Goal: Task Accomplishment & Management: Complete application form

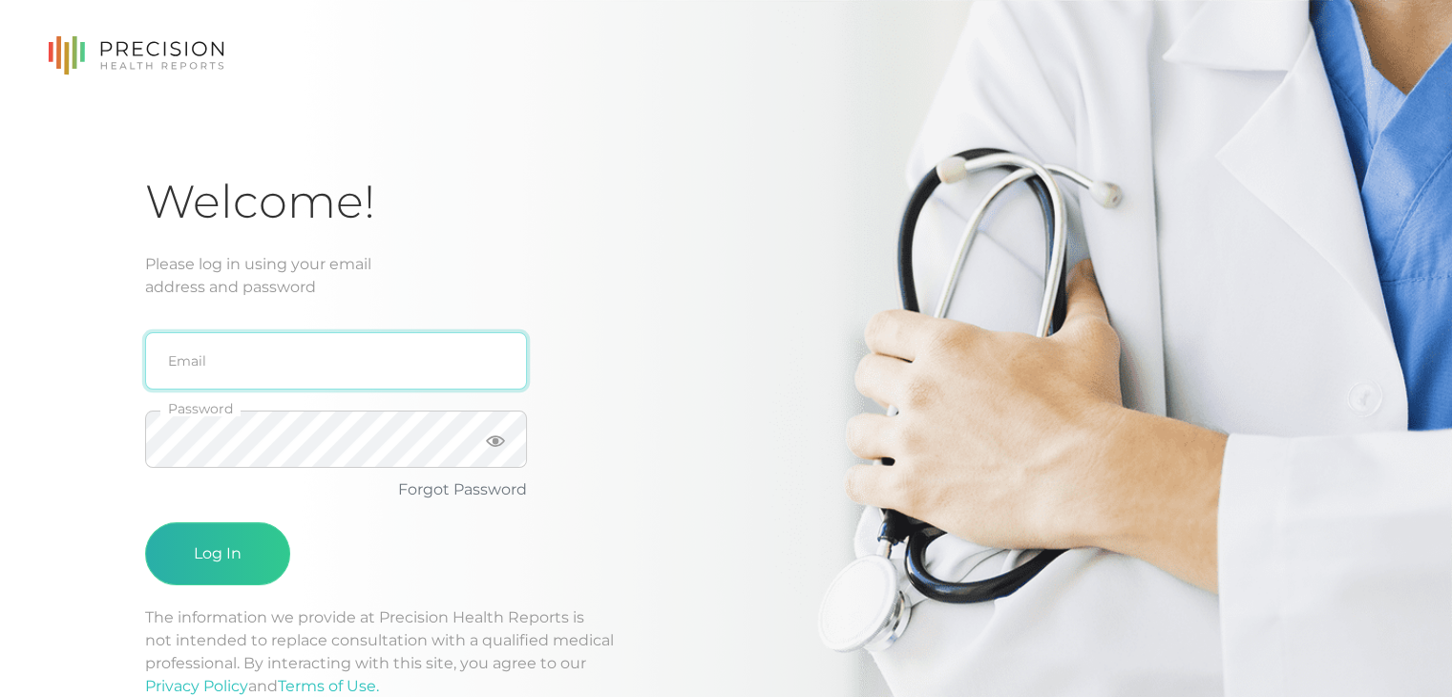
type input "[PERSON_NAME][EMAIL_ADDRESS][DOMAIN_NAME]"
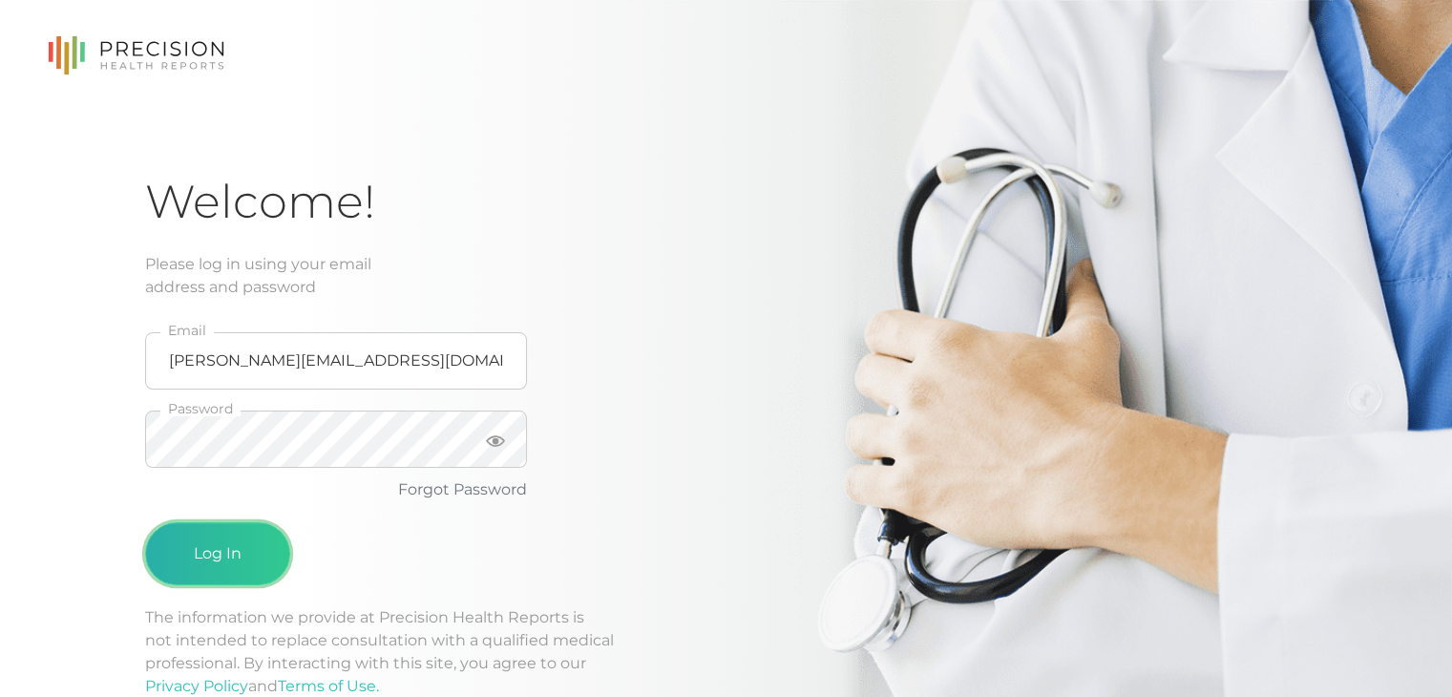
click at [223, 569] on button "Log In" at bounding box center [217, 553] width 145 height 63
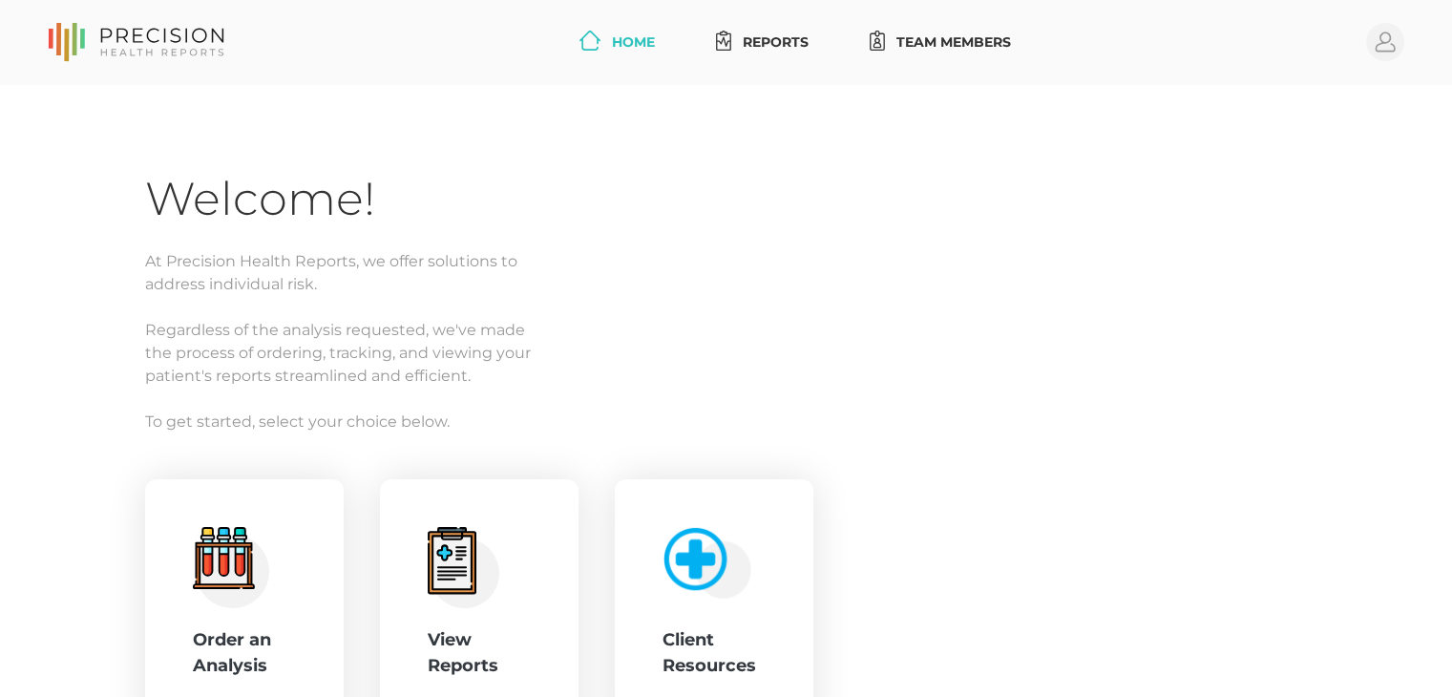
scroll to position [182, 0]
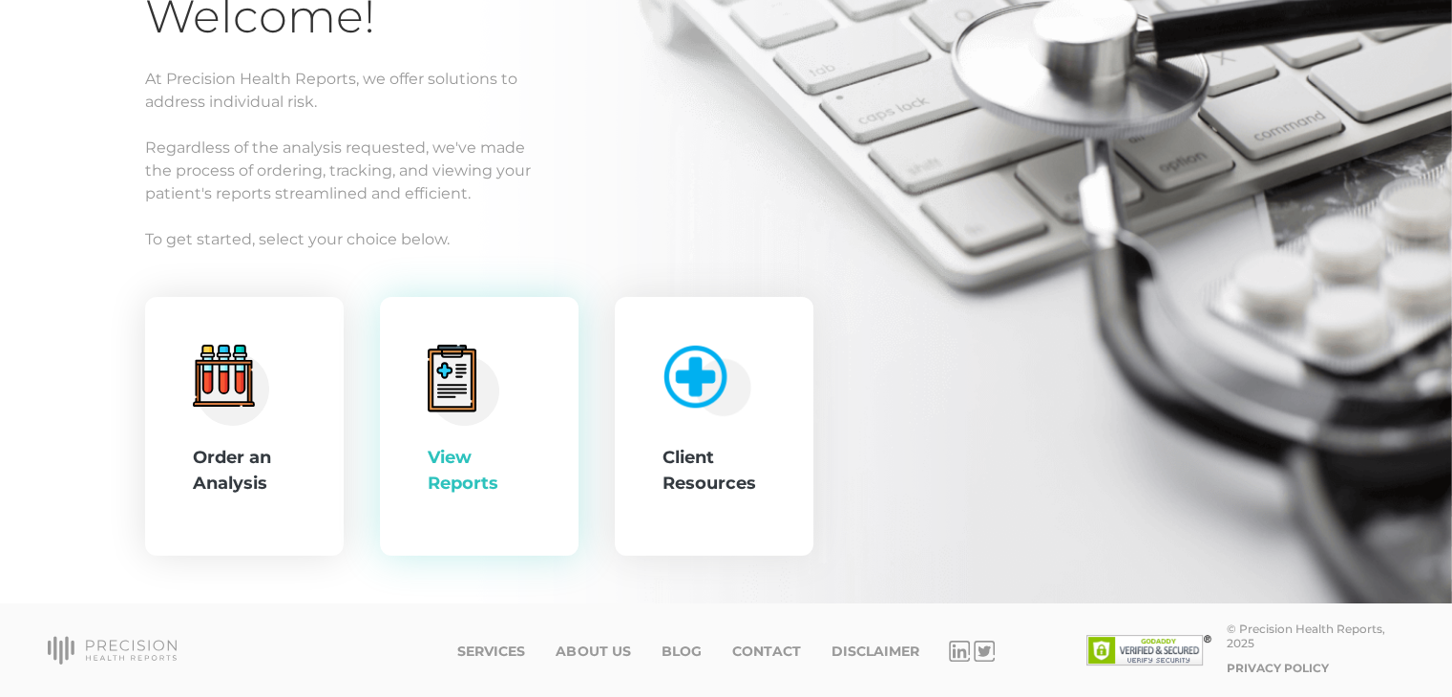
click at [423, 427] on div "View Reports" at bounding box center [479, 427] width 199 height 260
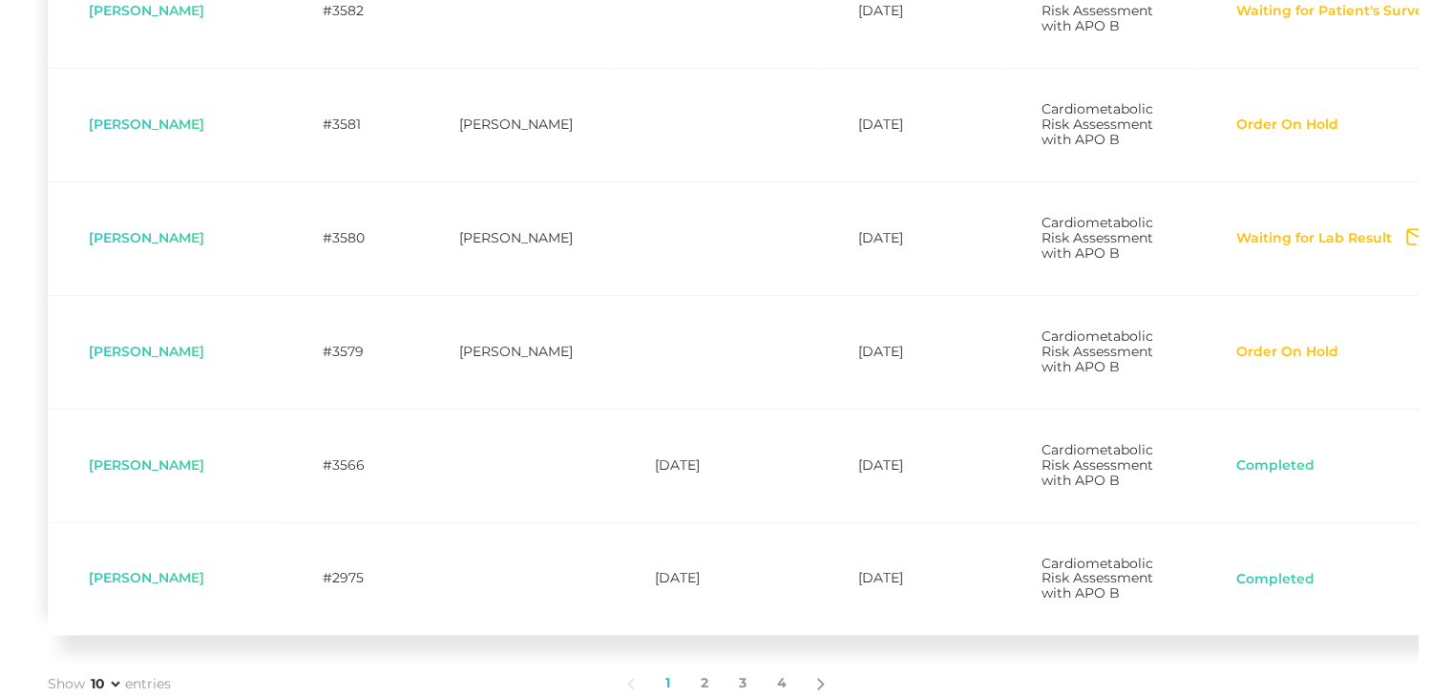
scroll to position [988, 0]
click at [1235, 245] on button "Waiting for Lab Result" at bounding box center [1313, 235] width 157 height 19
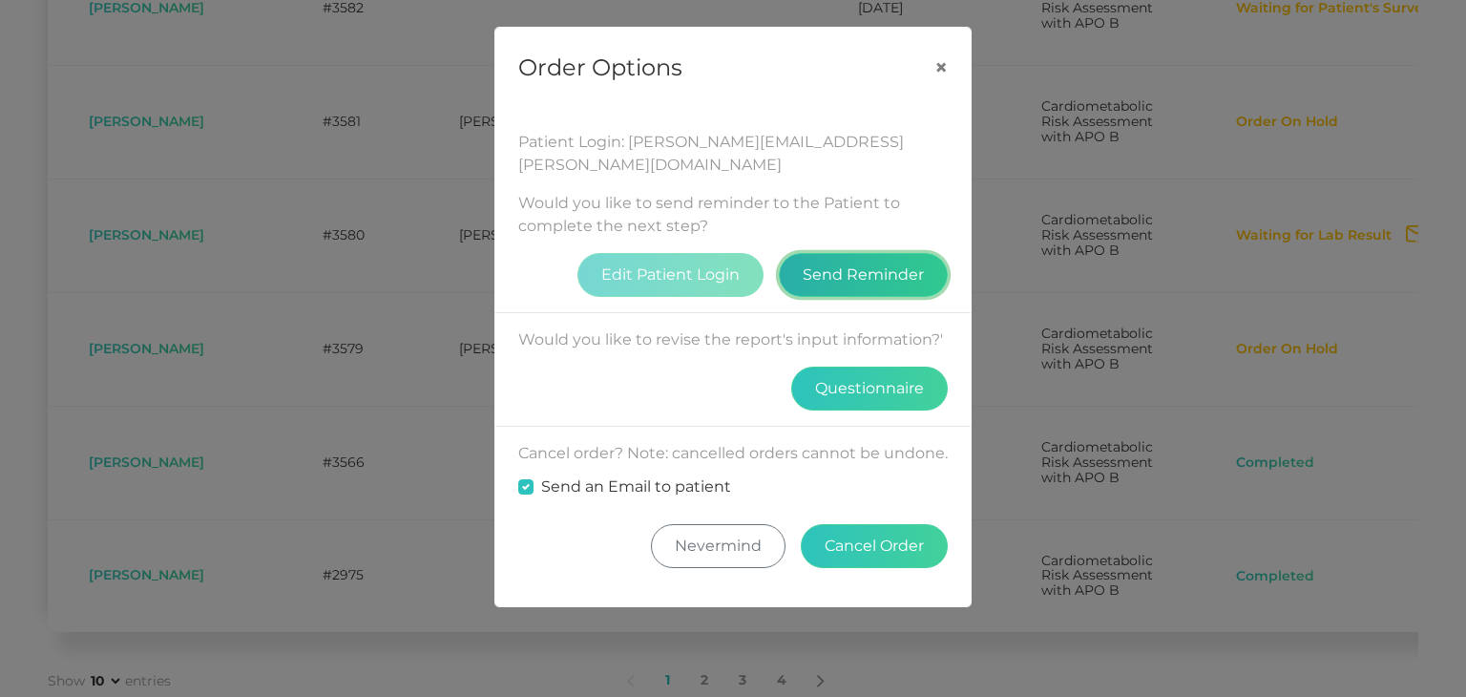
click at [893, 253] on button "Send Reminder" at bounding box center [863, 275] width 169 height 44
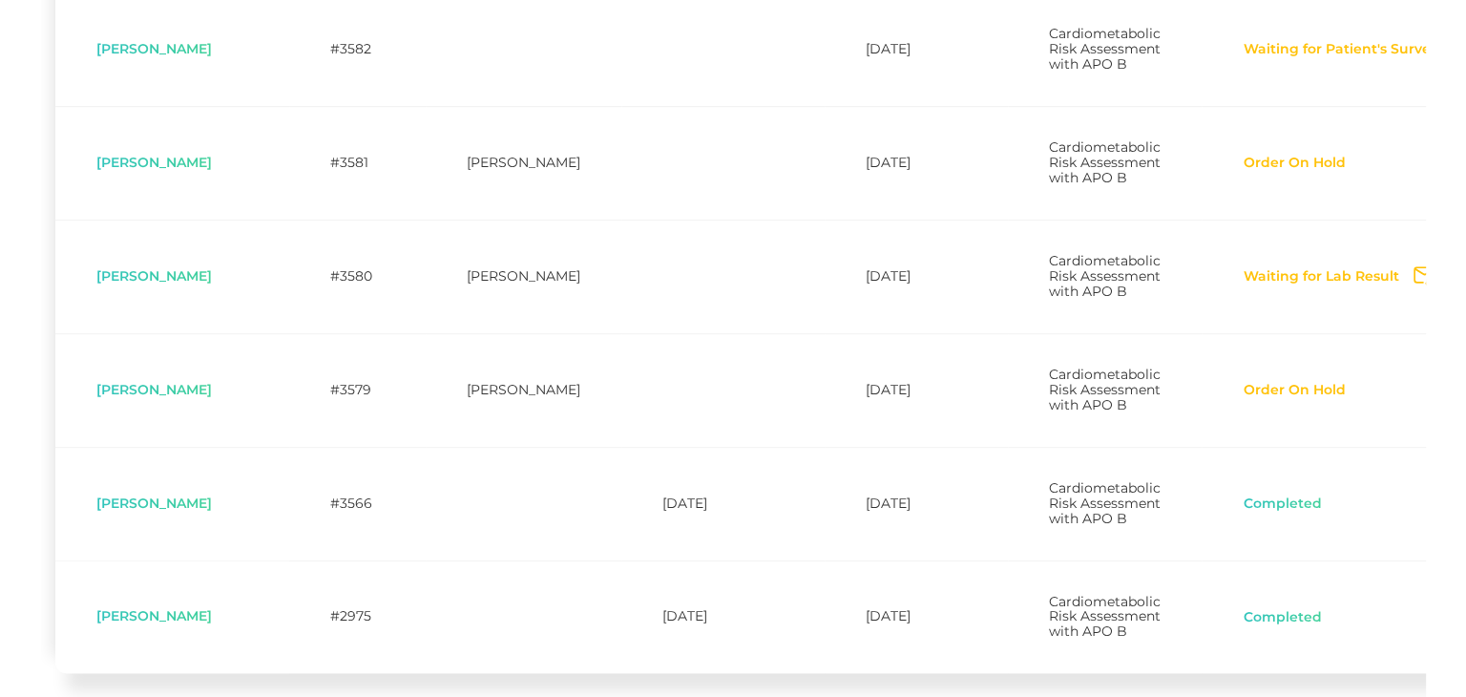
scroll to position [947, 0]
click at [1041, 300] on span "Cardiometabolic Risk Assessment with APO B" at bounding box center [1097, 276] width 112 height 48
click at [1406, 286] on icon "Send Notification" at bounding box center [1417, 276] width 22 height 20
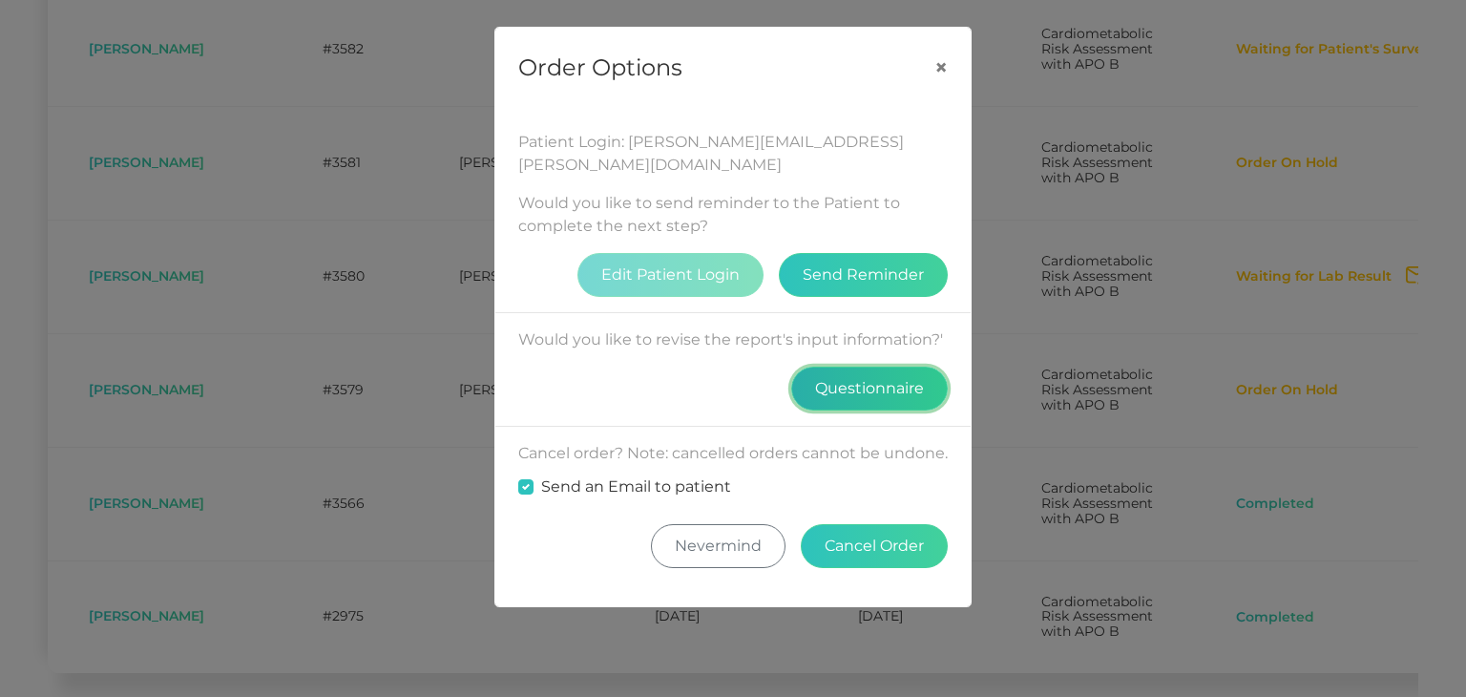
click at [888, 366] on button "Questionnaire" at bounding box center [869, 388] width 157 height 44
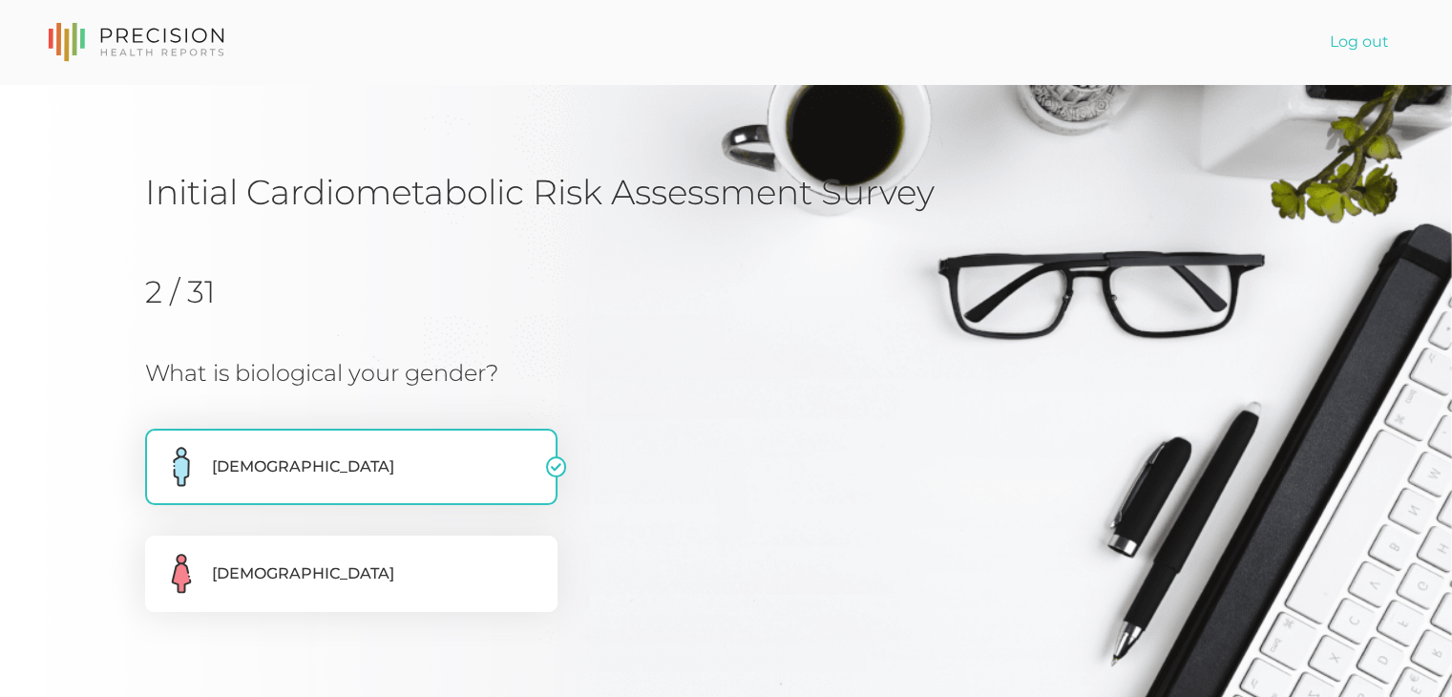
scroll to position [268, 0]
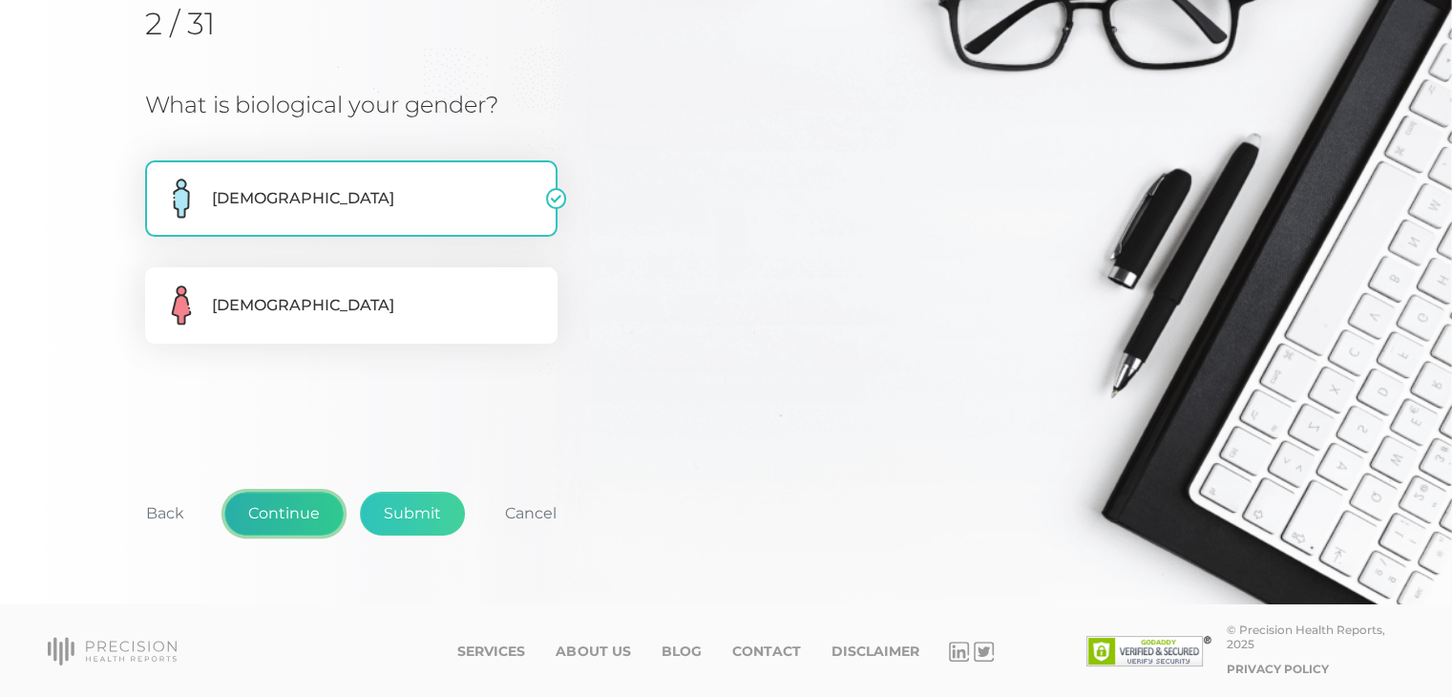
click at [293, 514] on button "Continue" at bounding box center [283, 513] width 119 height 44
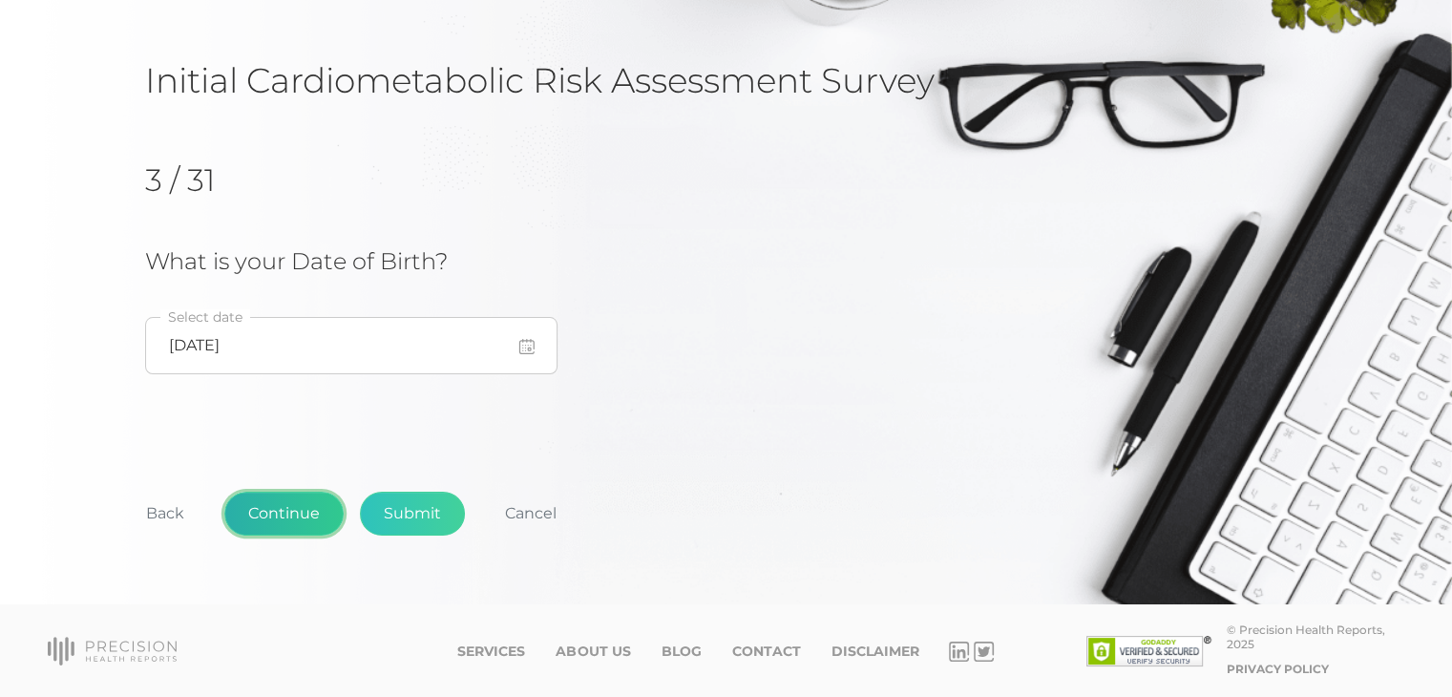
click at [309, 509] on button "Continue" at bounding box center [283, 513] width 119 height 44
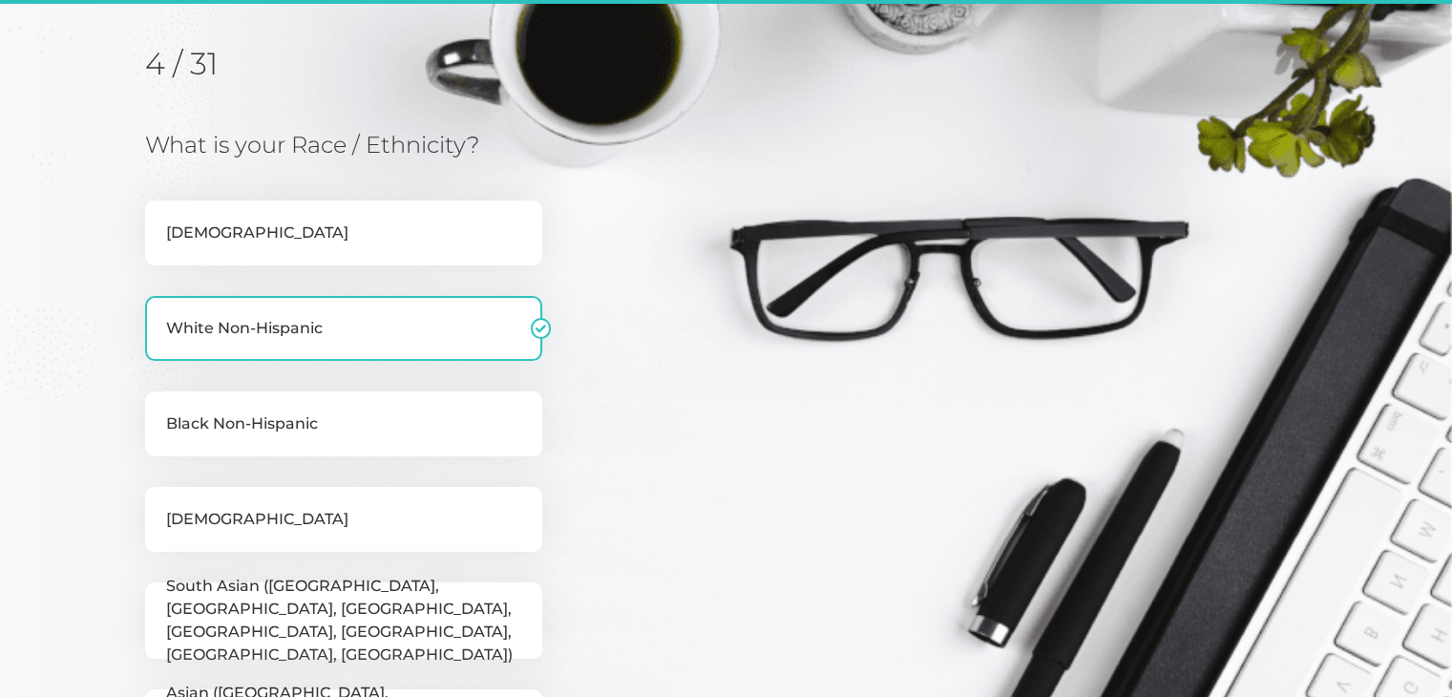
scroll to position [243, 0]
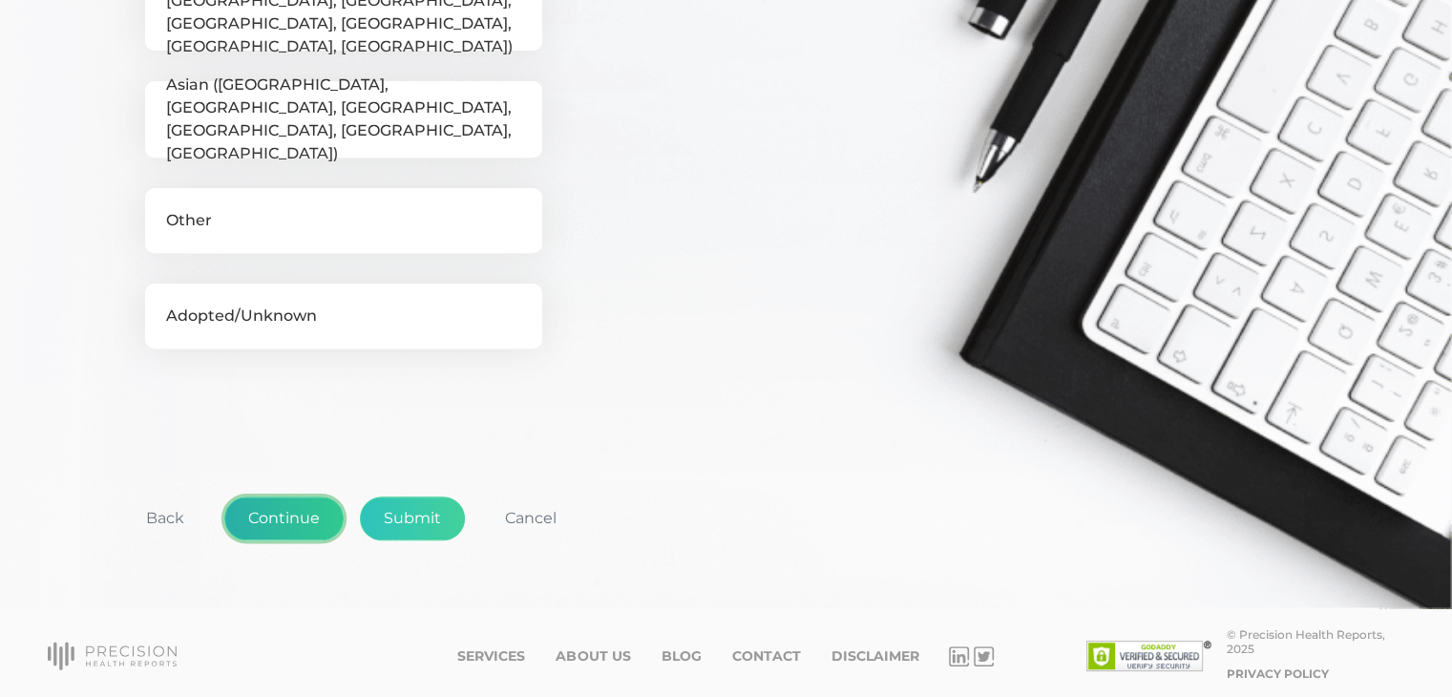
click at [290, 509] on button "Continue" at bounding box center [283, 518] width 119 height 44
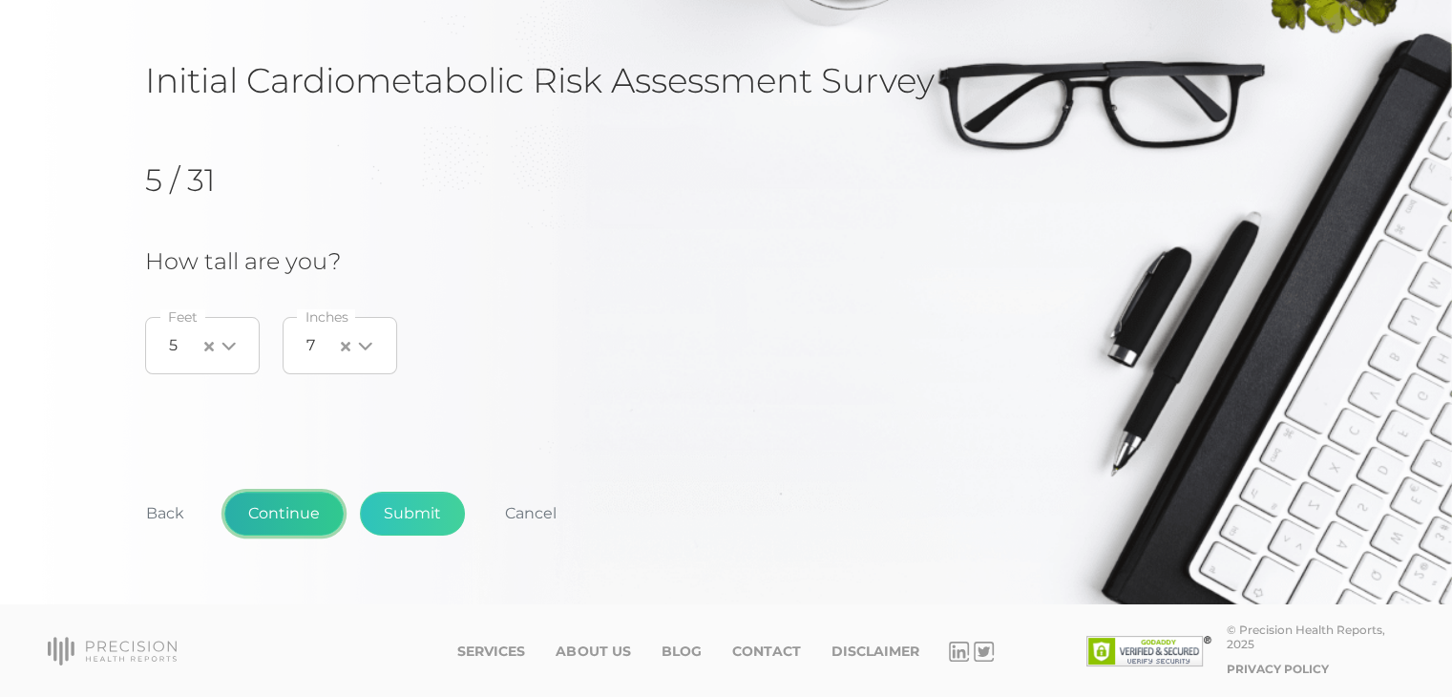
click at [290, 509] on button "Continue" at bounding box center [283, 513] width 119 height 44
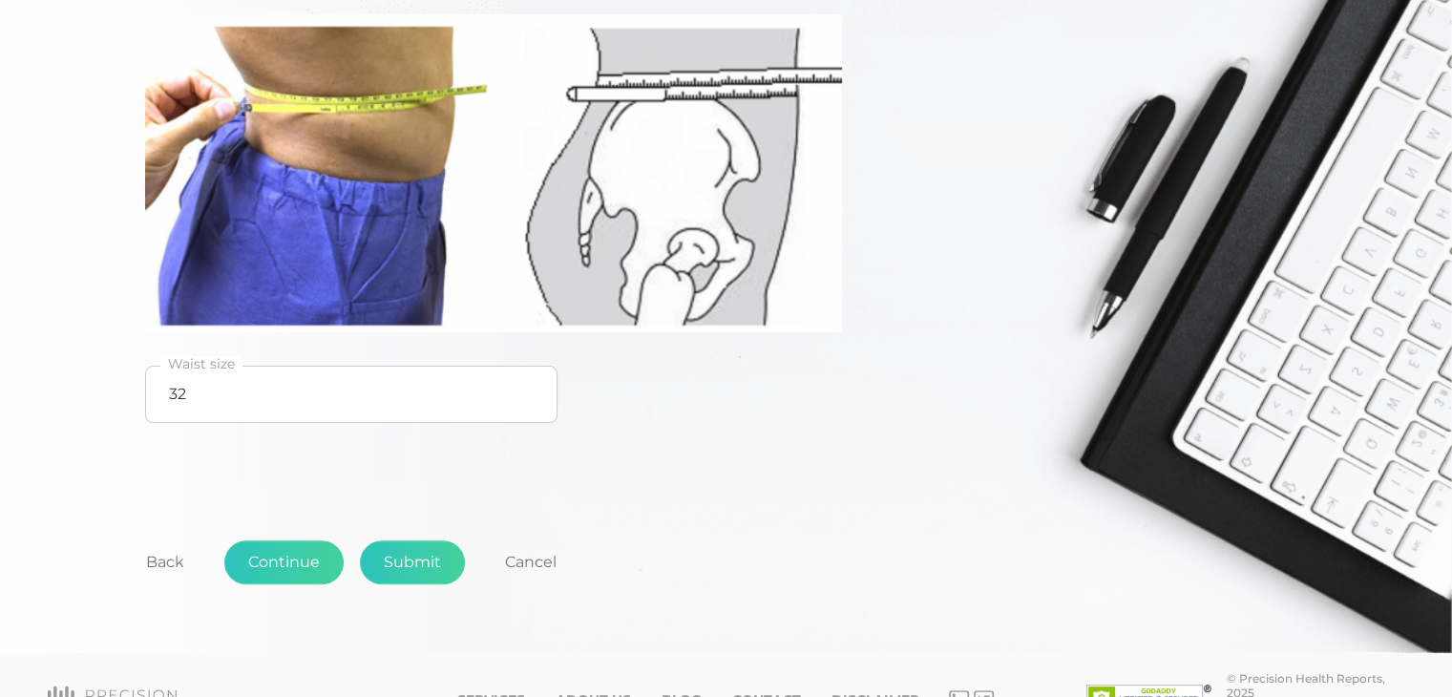
scroll to position [480, 0]
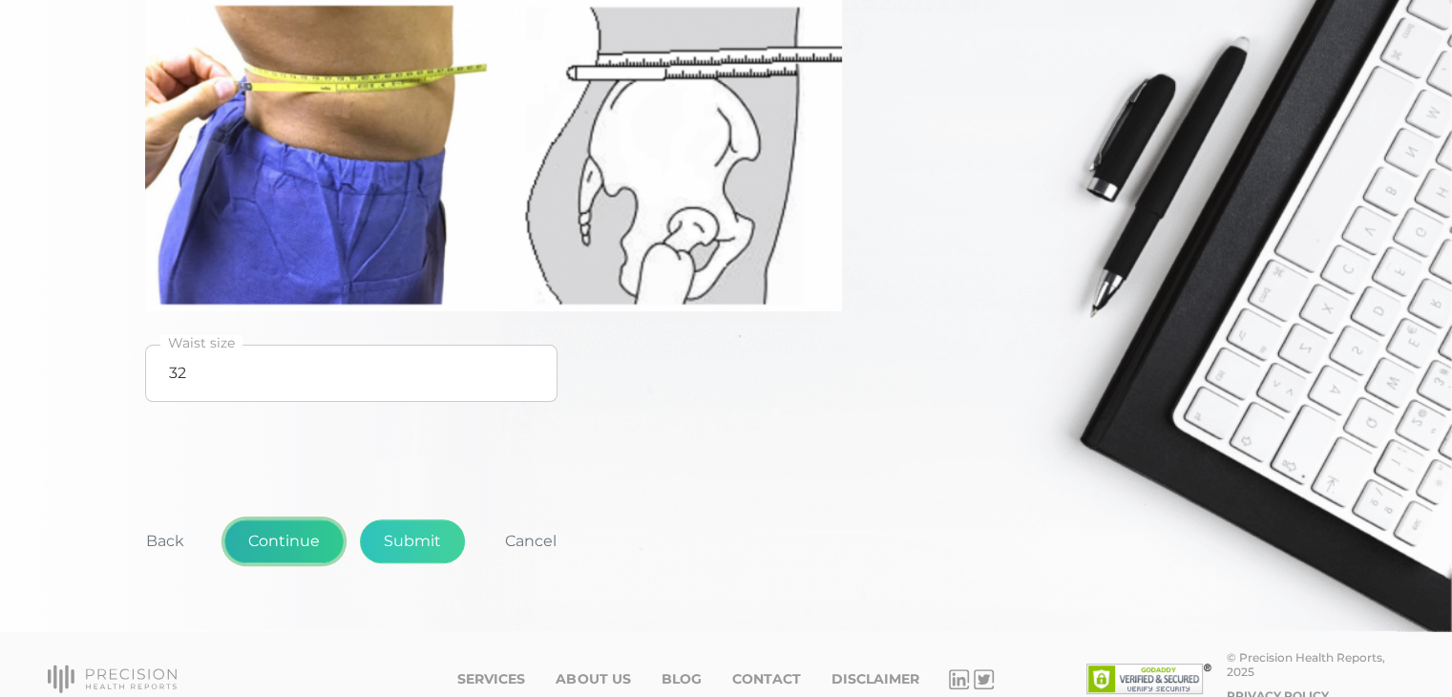
click at [296, 519] on button "Continue" at bounding box center [283, 541] width 119 height 44
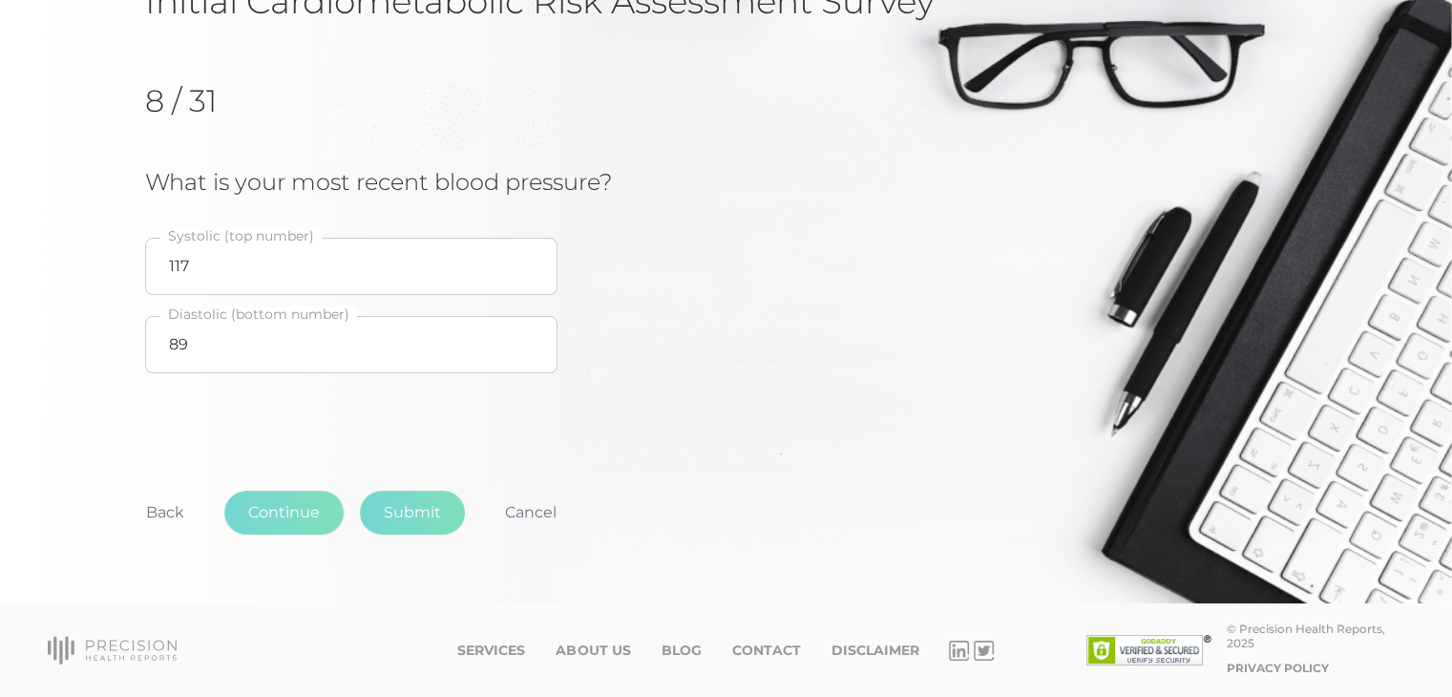
scroll to position [190, 0]
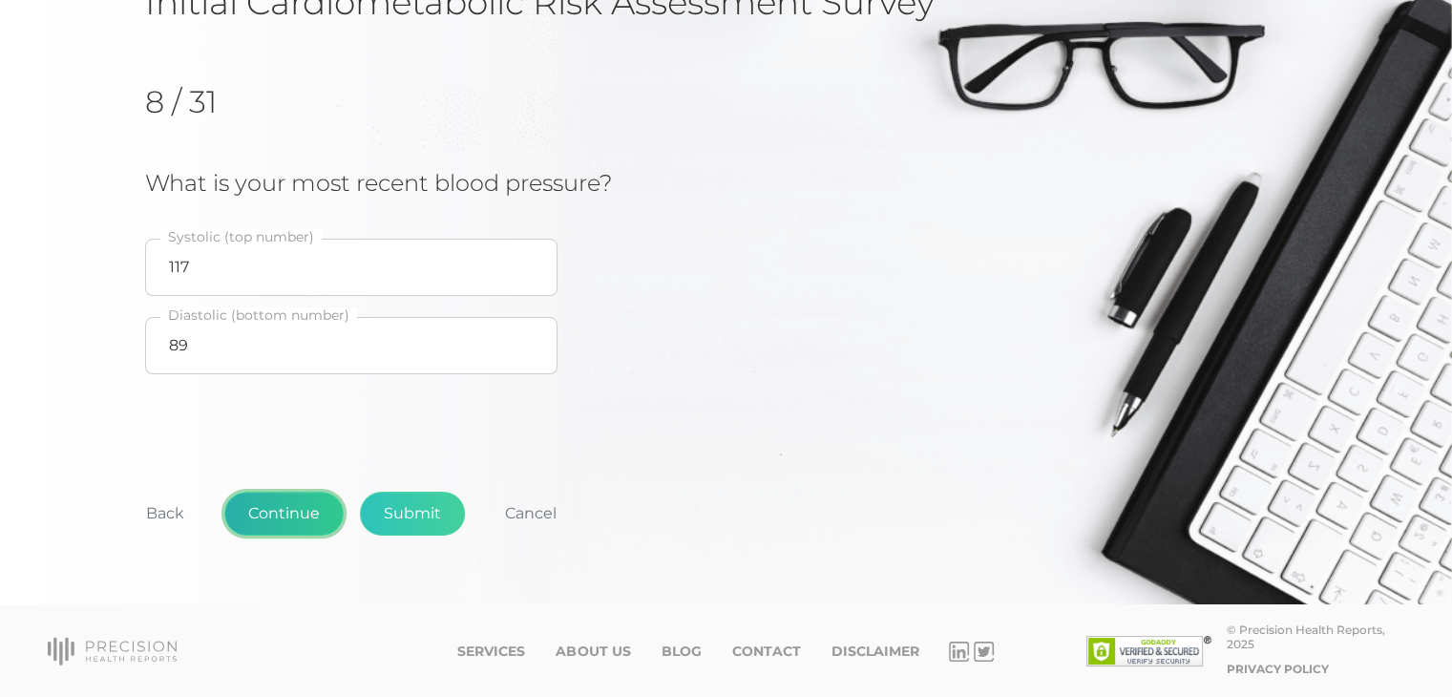
click at [290, 512] on button "Continue" at bounding box center [283, 513] width 119 height 44
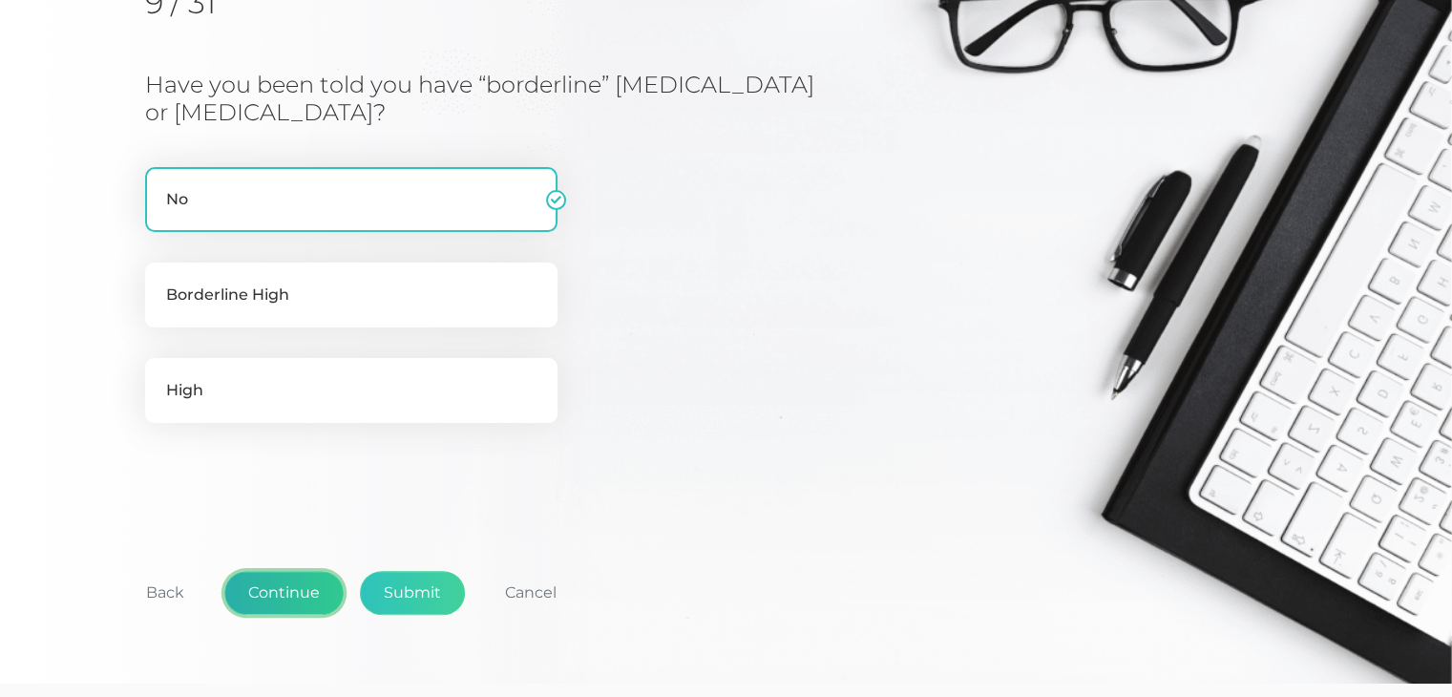
click at [302, 596] on button "Continue" at bounding box center [283, 593] width 119 height 44
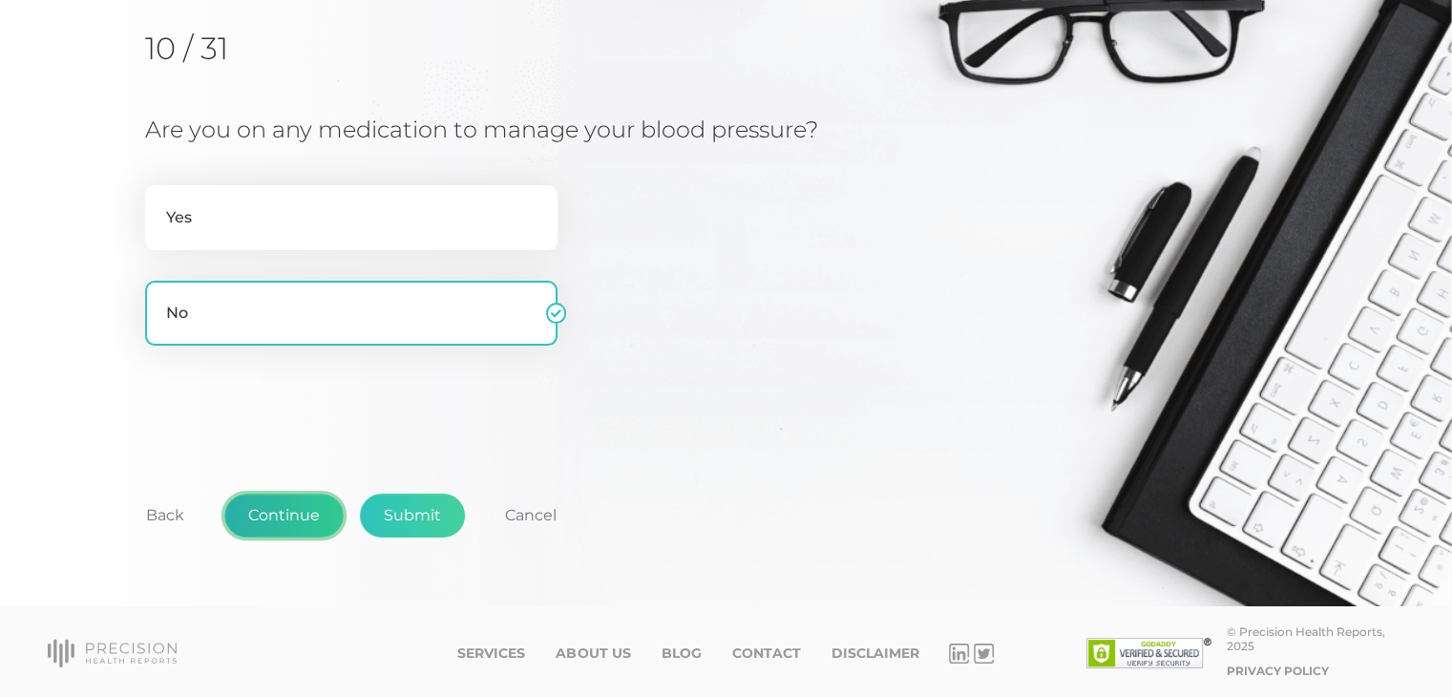
click at [296, 517] on button "Continue" at bounding box center [283, 515] width 119 height 44
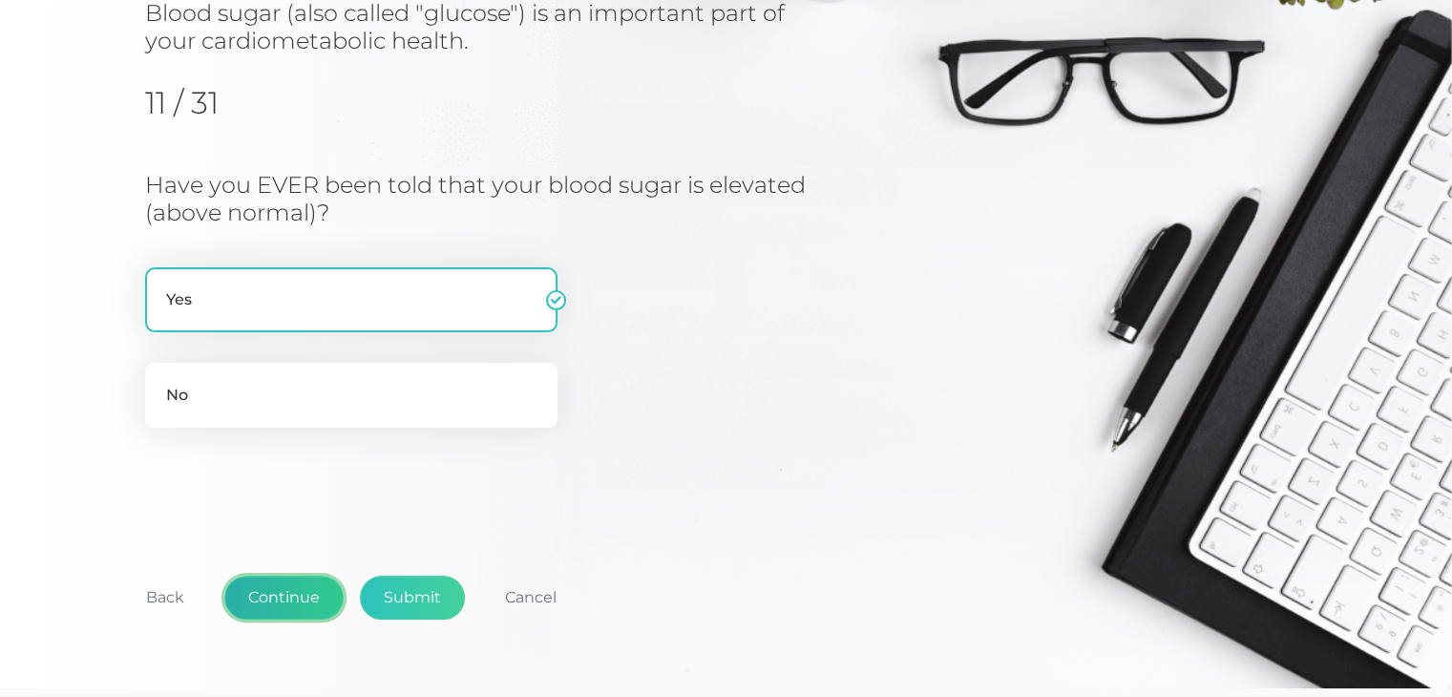
click at [292, 596] on button "Continue" at bounding box center [283, 597] width 119 height 44
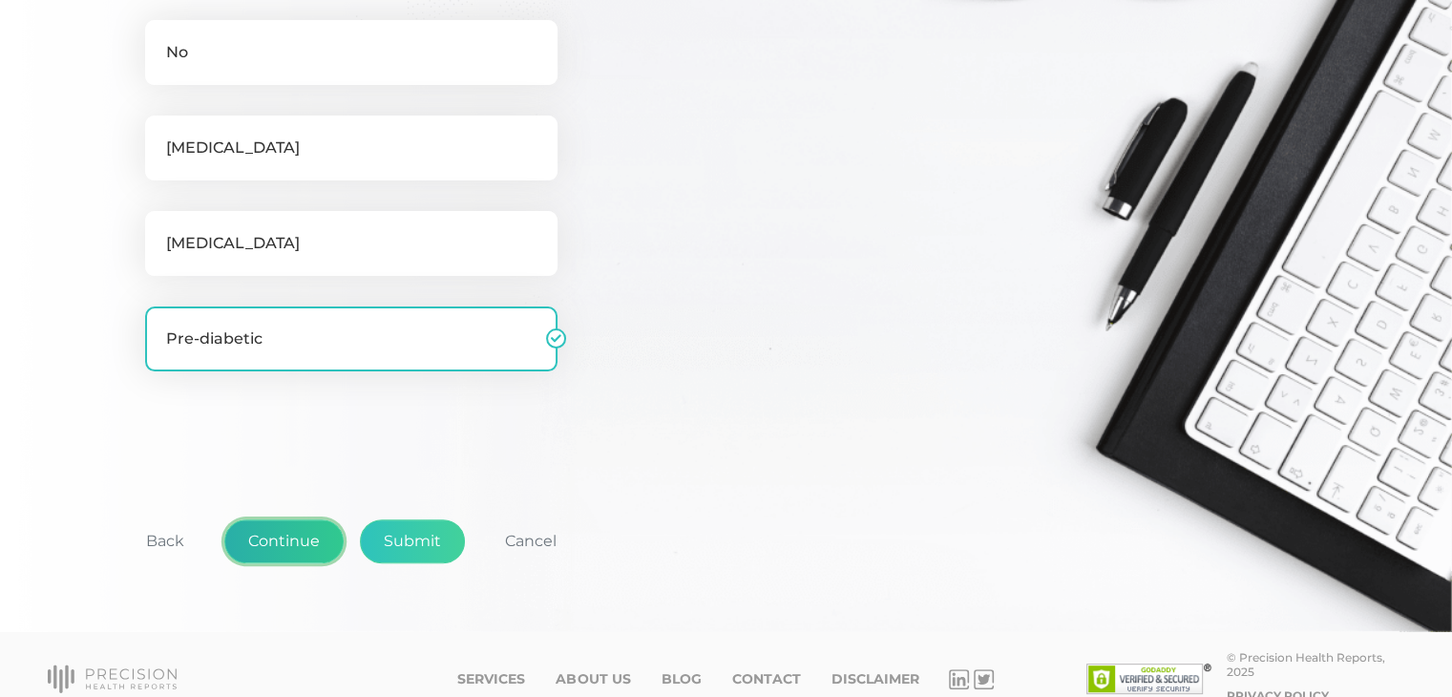
click at [300, 547] on button "Continue" at bounding box center [283, 541] width 119 height 44
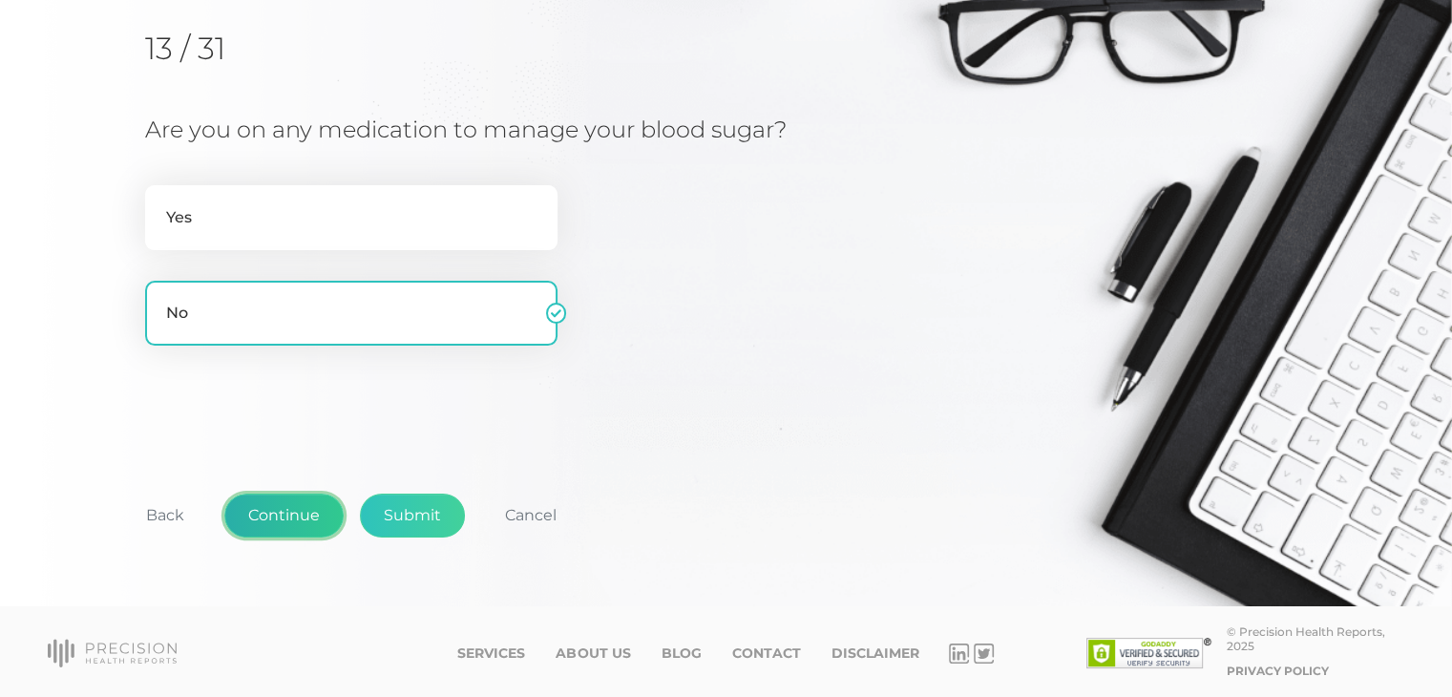
click at [300, 519] on button "Continue" at bounding box center [283, 515] width 119 height 44
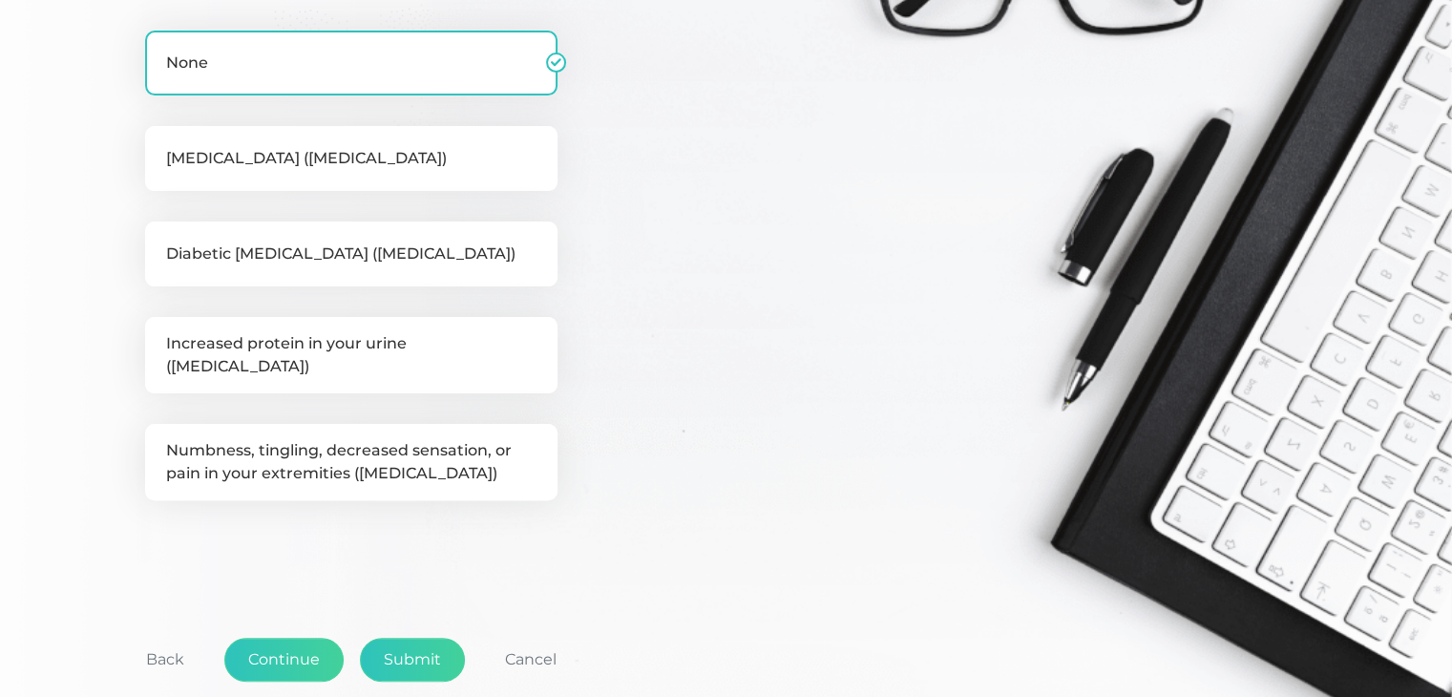
scroll to position [444, 0]
click at [297, 637] on button "Continue" at bounding box center [283, 659] width 119 height 44
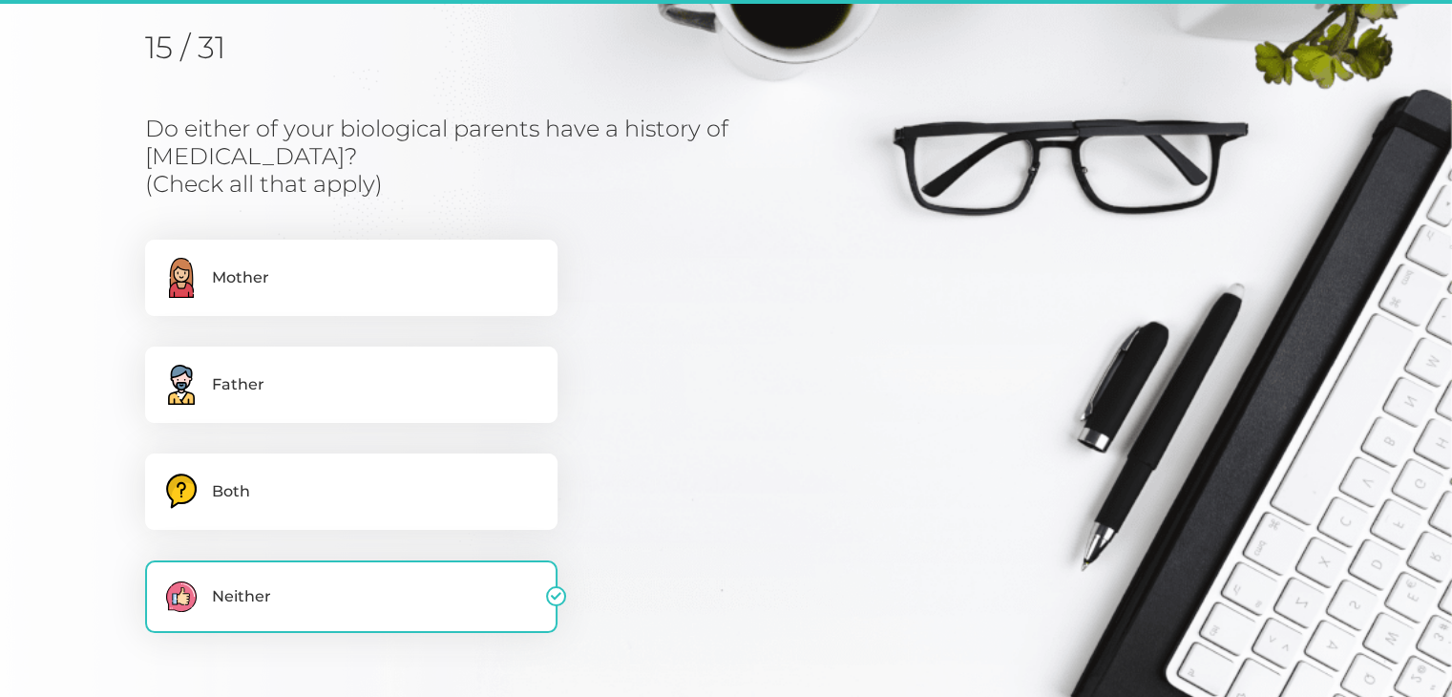
scroll to position [243, 0]
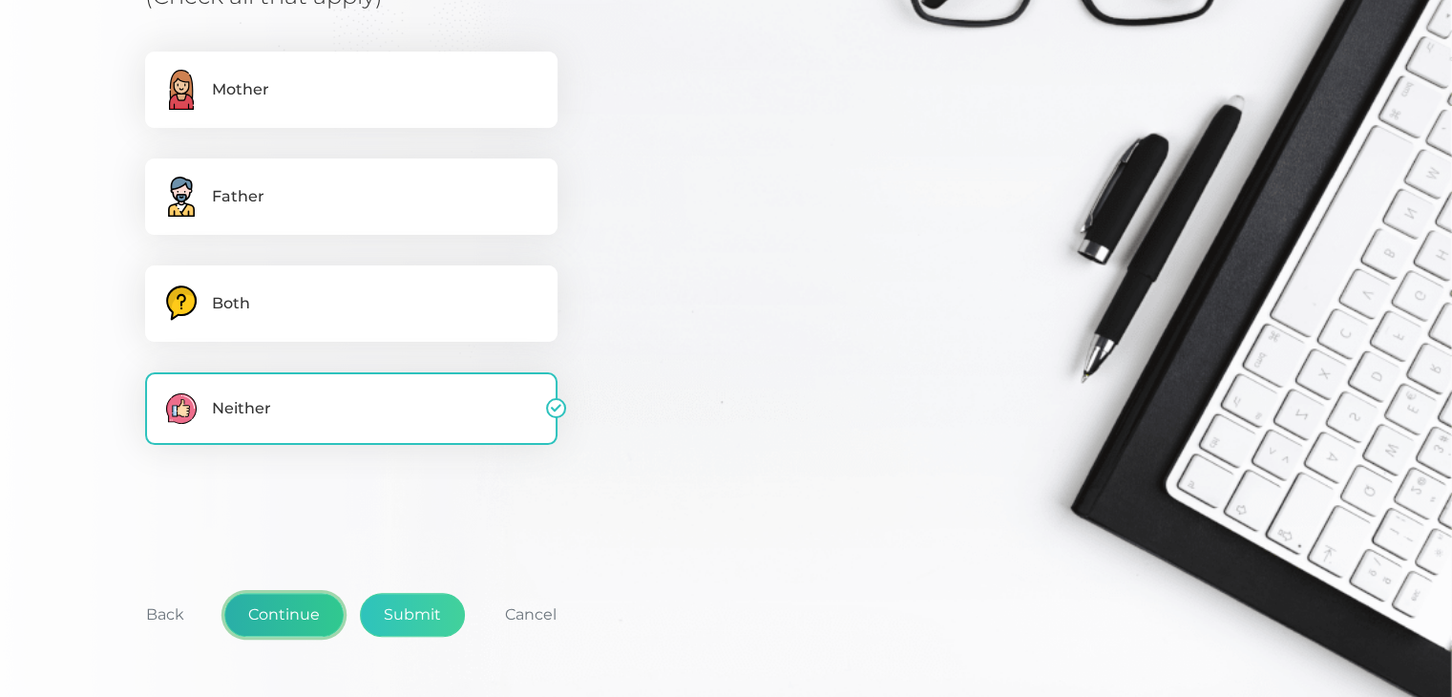
click at [288, 621] on button "Continue" at bounding box center [283, 615] width 119 height 44
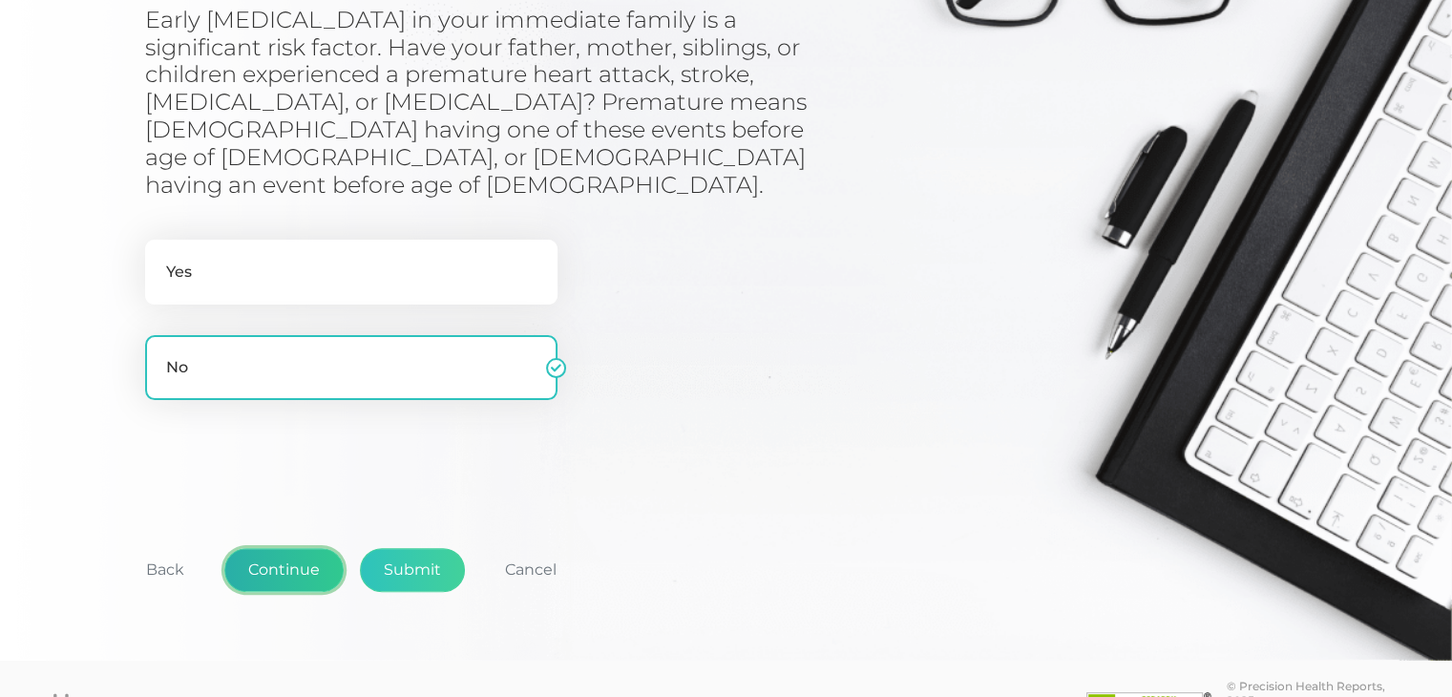
click at [288, 548] on button "Continue" at bounding box center [283, 570] width 119 height 44
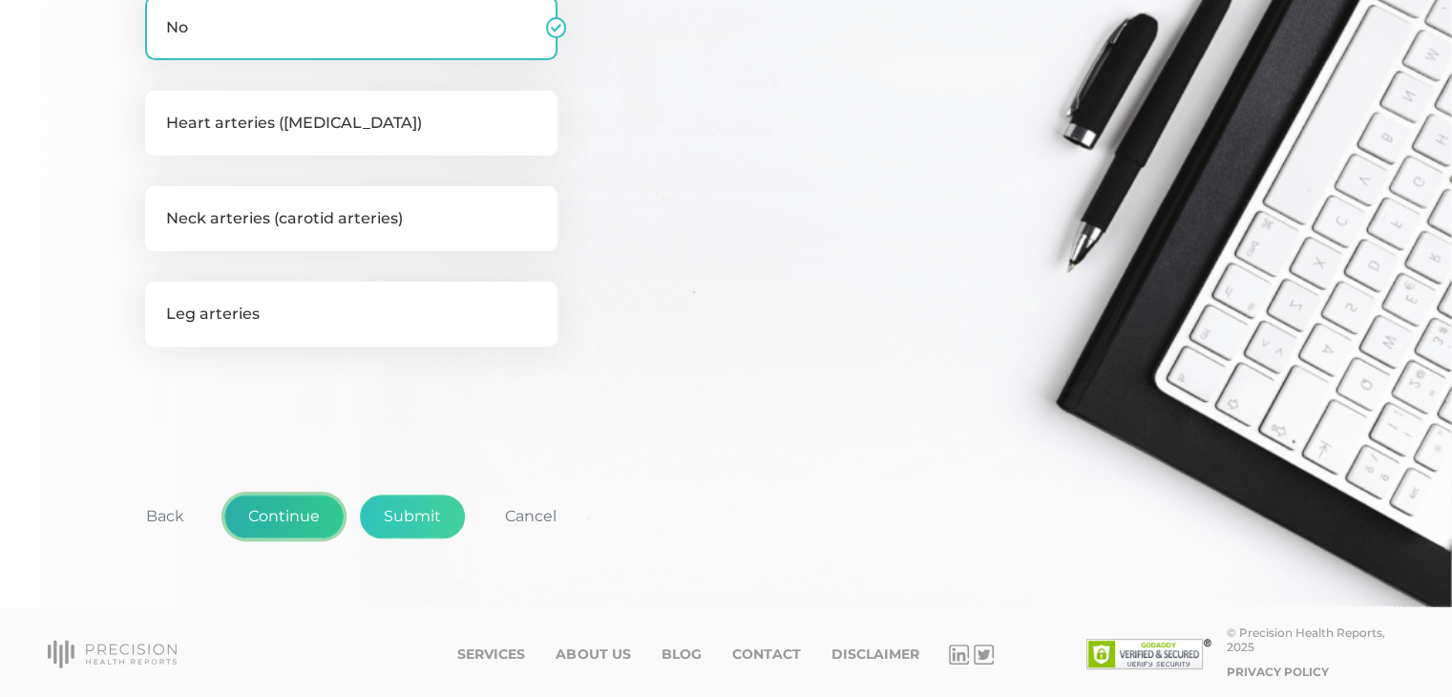
click at [286, 515] on button "Continue" at bounding box center [283, 516] width 119 height 44
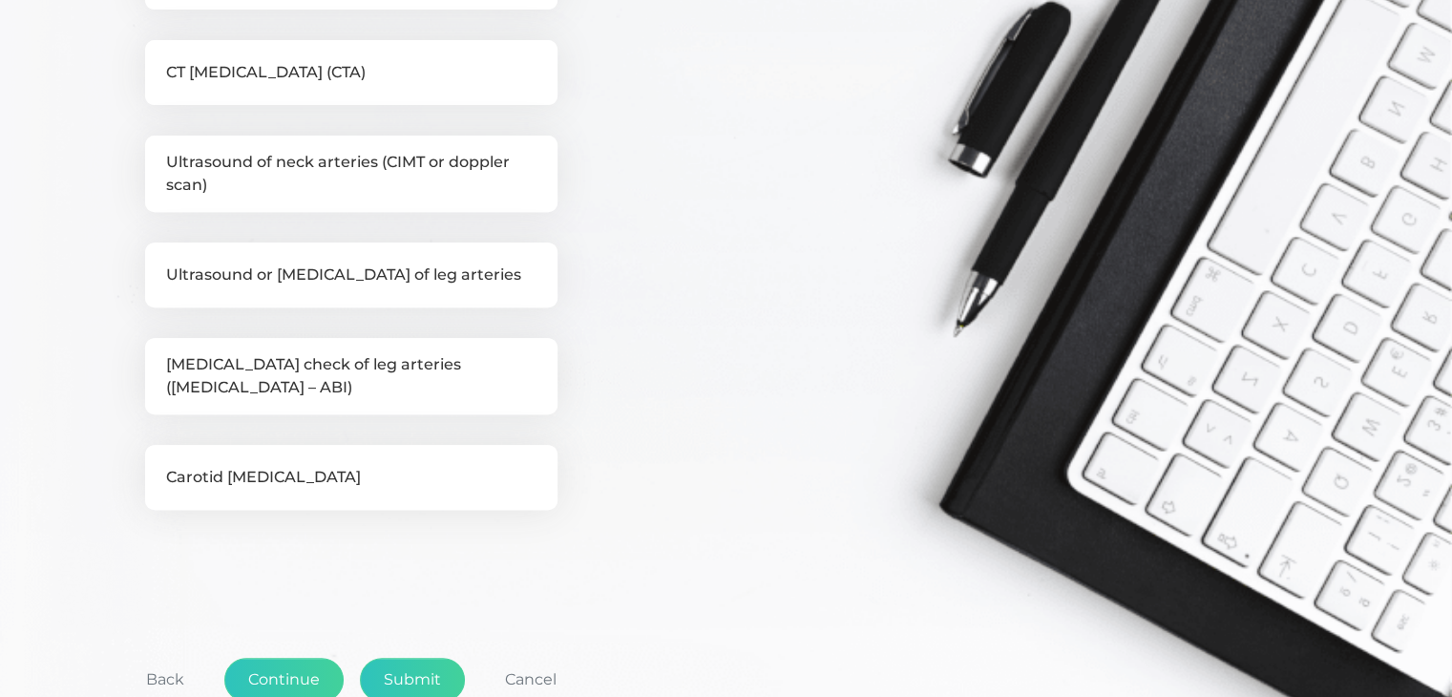
scroll to position [732, 0]
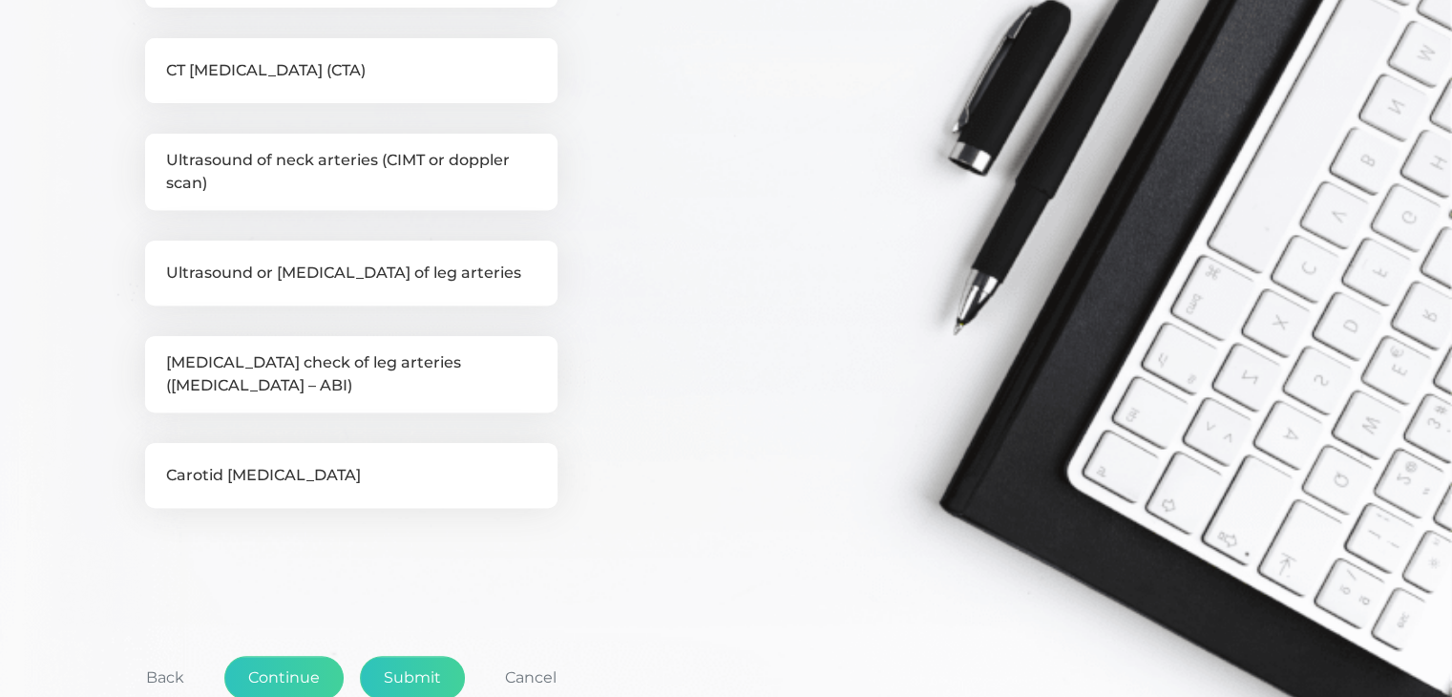
click at [283, 637] on div "Back Continue Submit Cancel" at bounding box center [725, 687] width 1161 height 141
click at [279, 661] on button "Continue" at bounding box center [283, 678] width 119 height 44
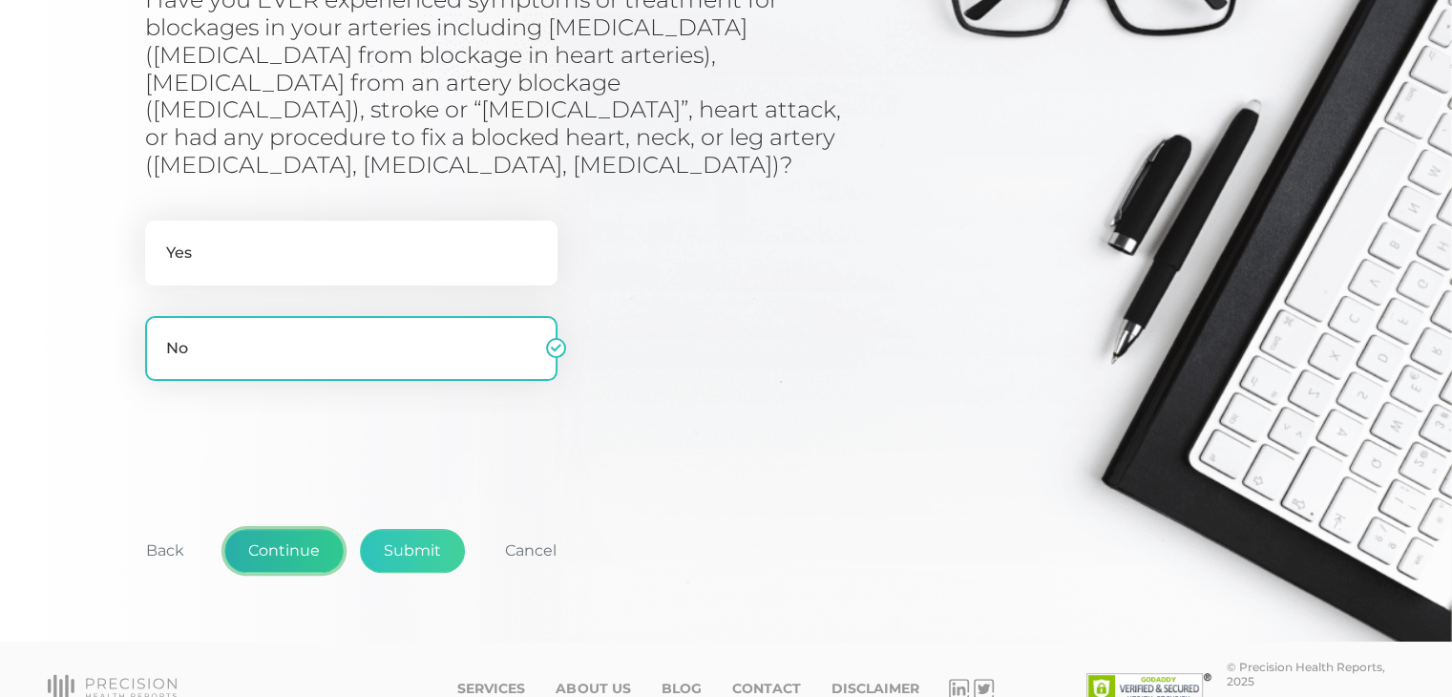
click at [304, 529] on button "Continue" at bounding box center [283, 551] width 119 height 44
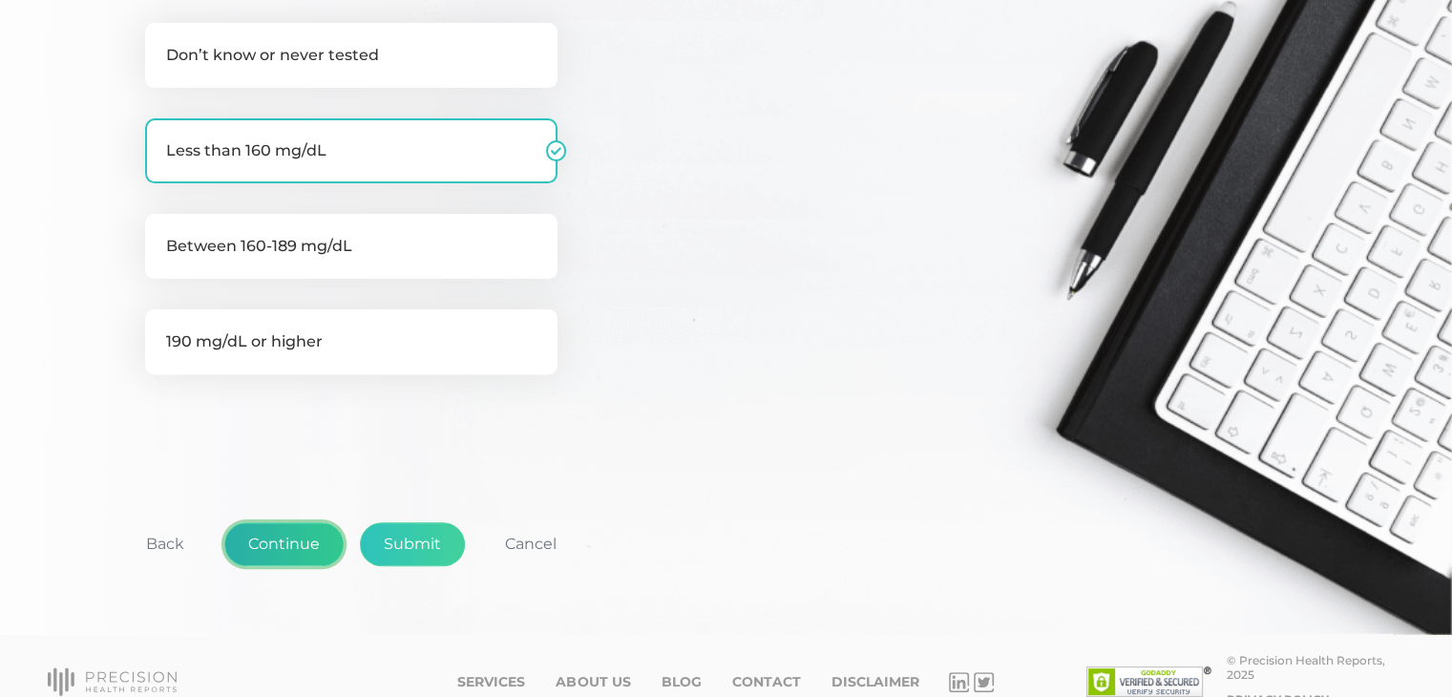
click at [304, 522] on button "Continue" at bounding box center [283, 544] width 119 height 44
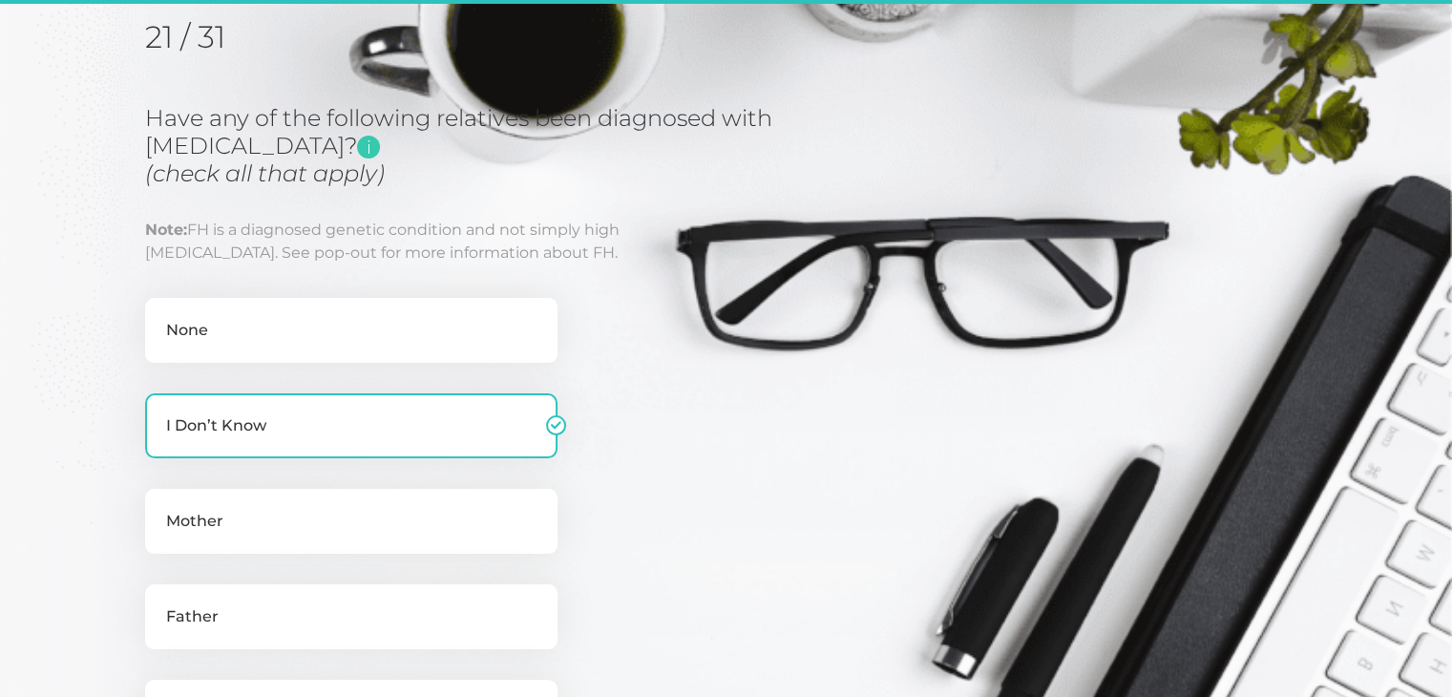
scroll to position [243, 0]
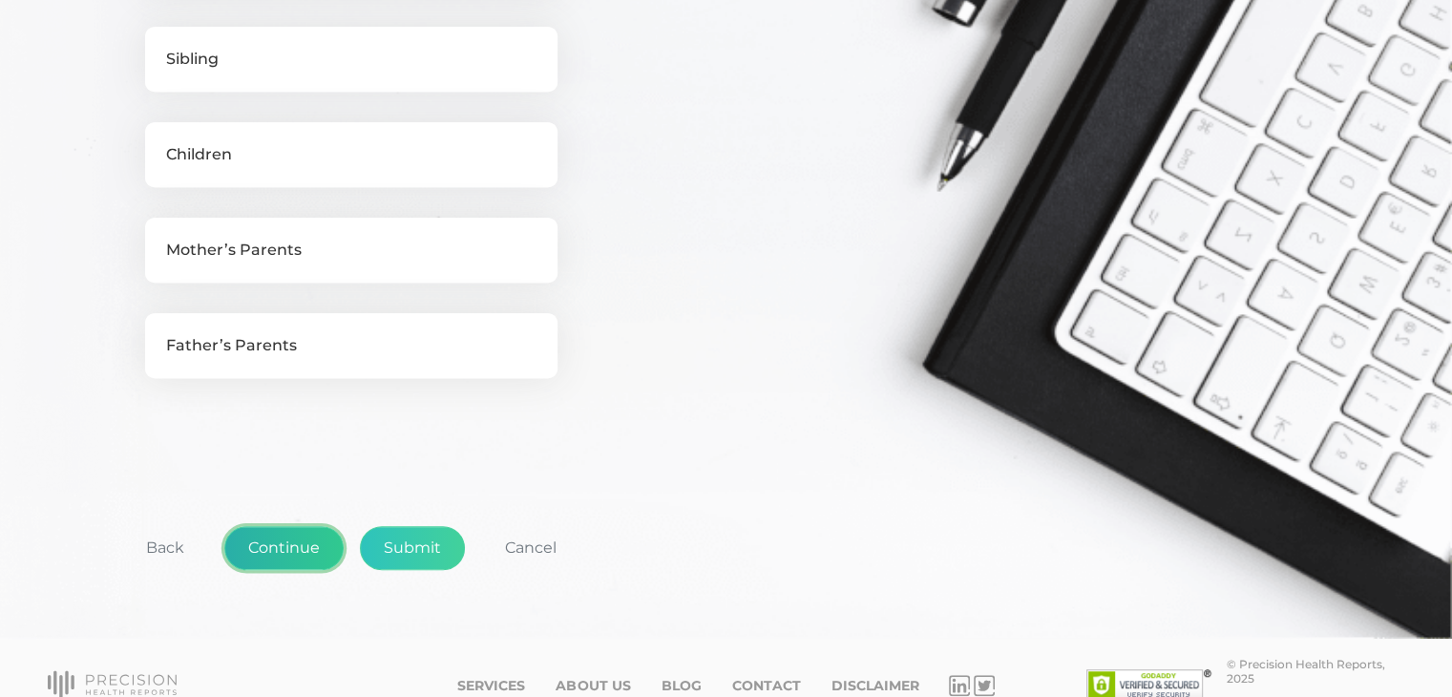
click at [294, 546] on button "Continue" at bounding box center [283, 548] width 119 height 44
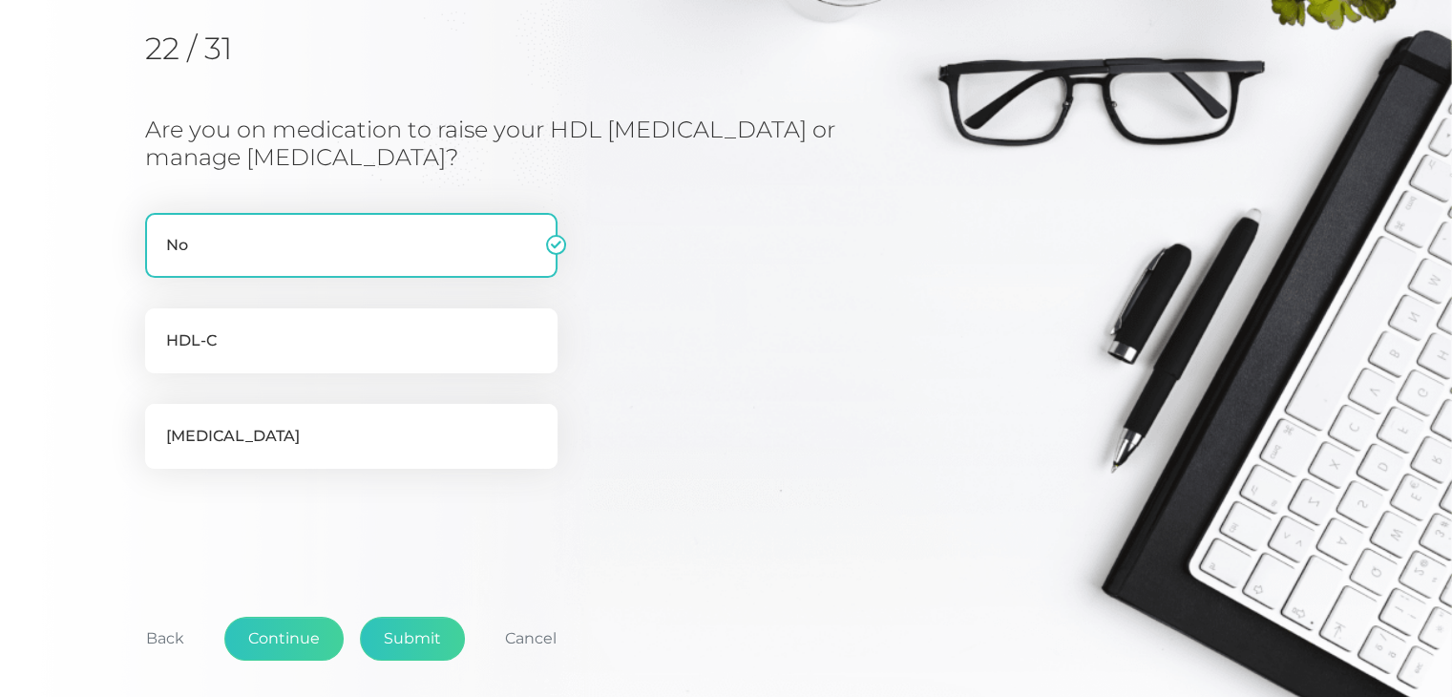
click at [300, 658] on div "Back Continue Submit Cancel" at bounding box center [725, 648] width 1161 height 141
click at [298, 644] on button "Continue" at bounding box center [283, 638] width 119 height 44
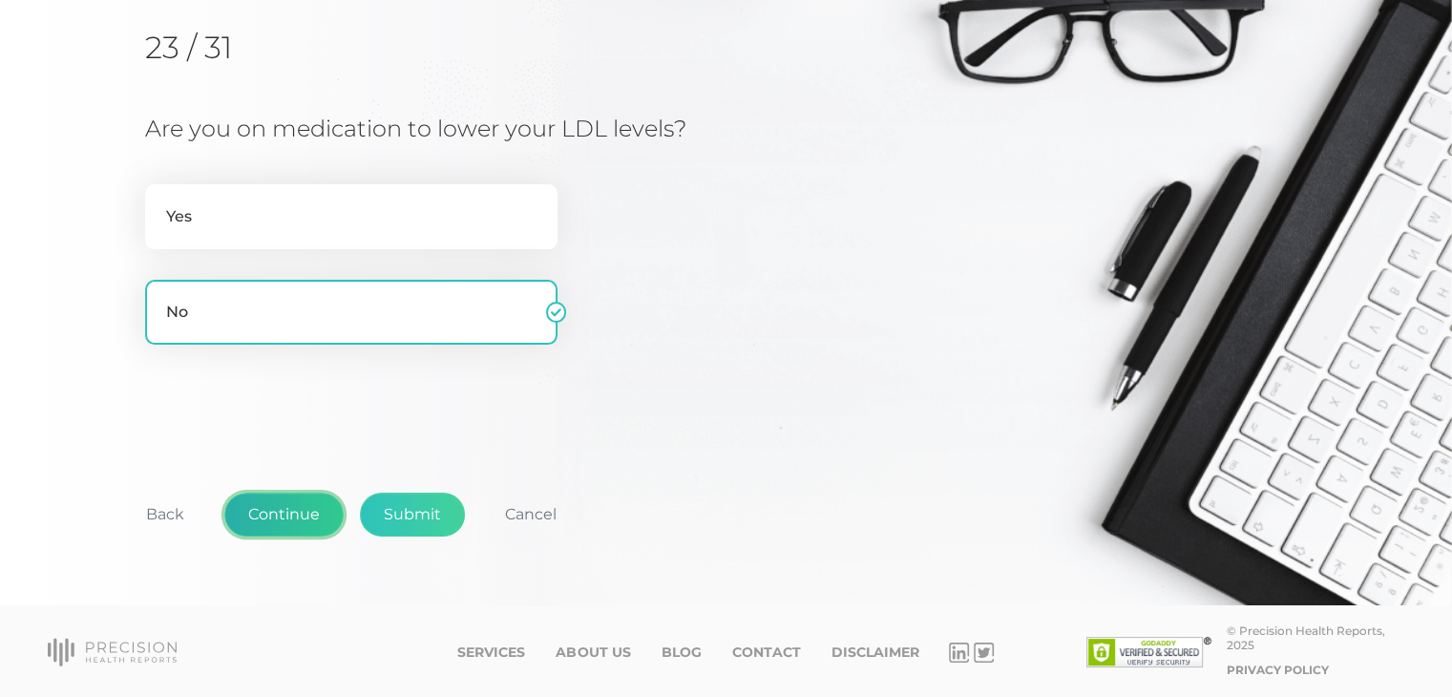
click at [282, 512] on button "Continue" at bounding box center [283, 514] width 119 height 44
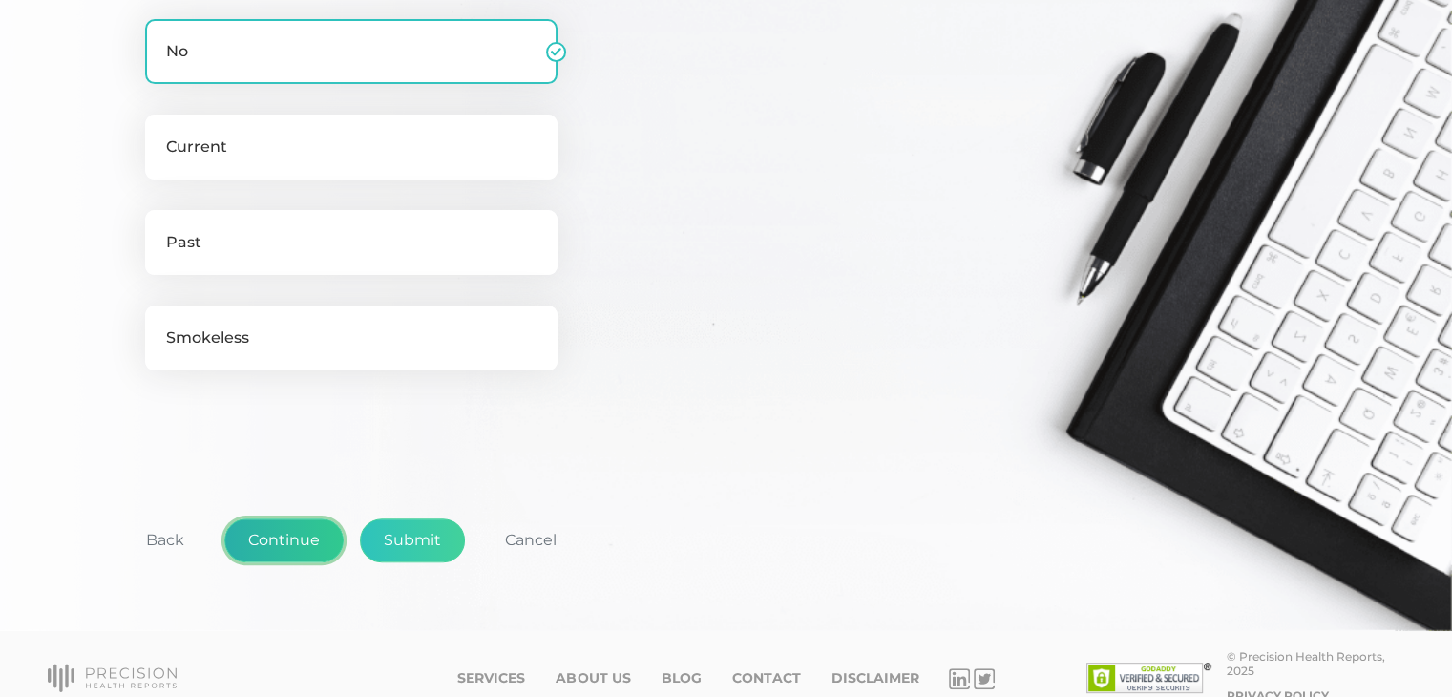
click at [279, 536] on button "Continue" at bounding box center [283, 540] width 119 height 44
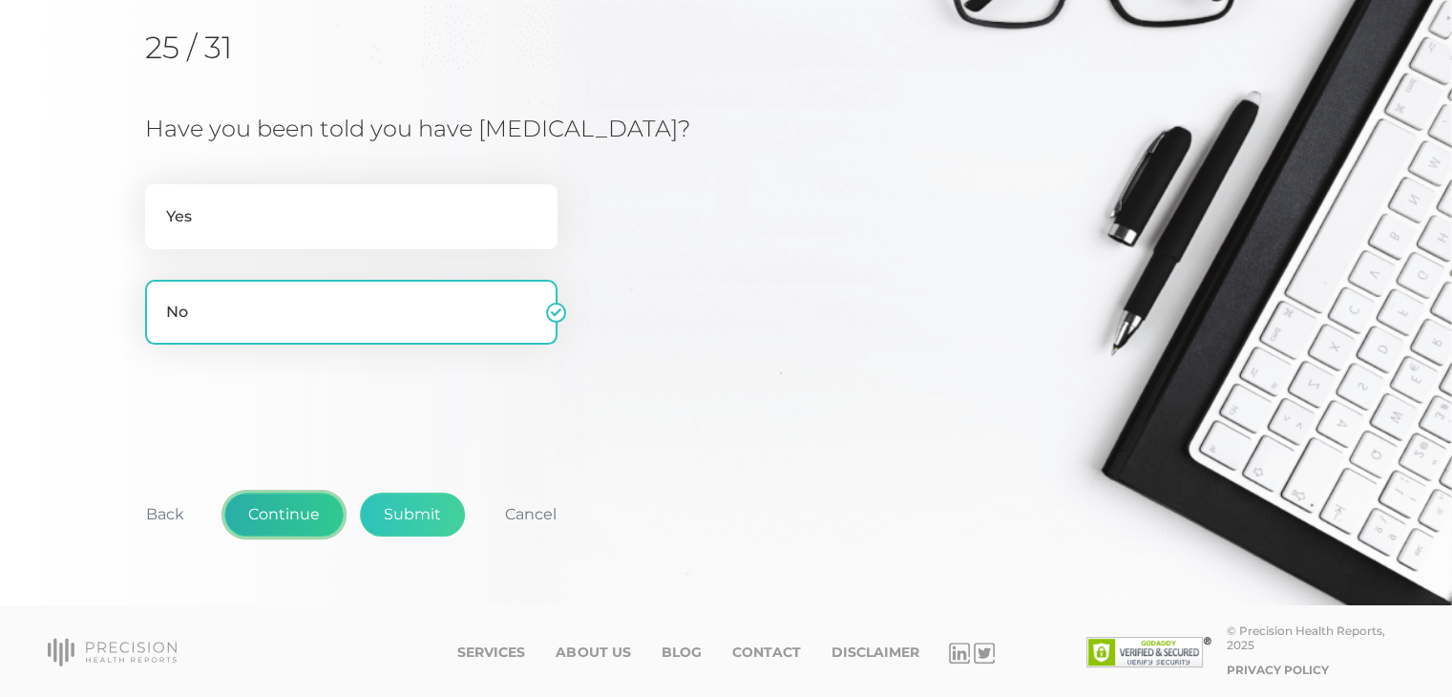
click at [275, 524] on button "Continue" at bounding box center [283, 514] width 119 height 44
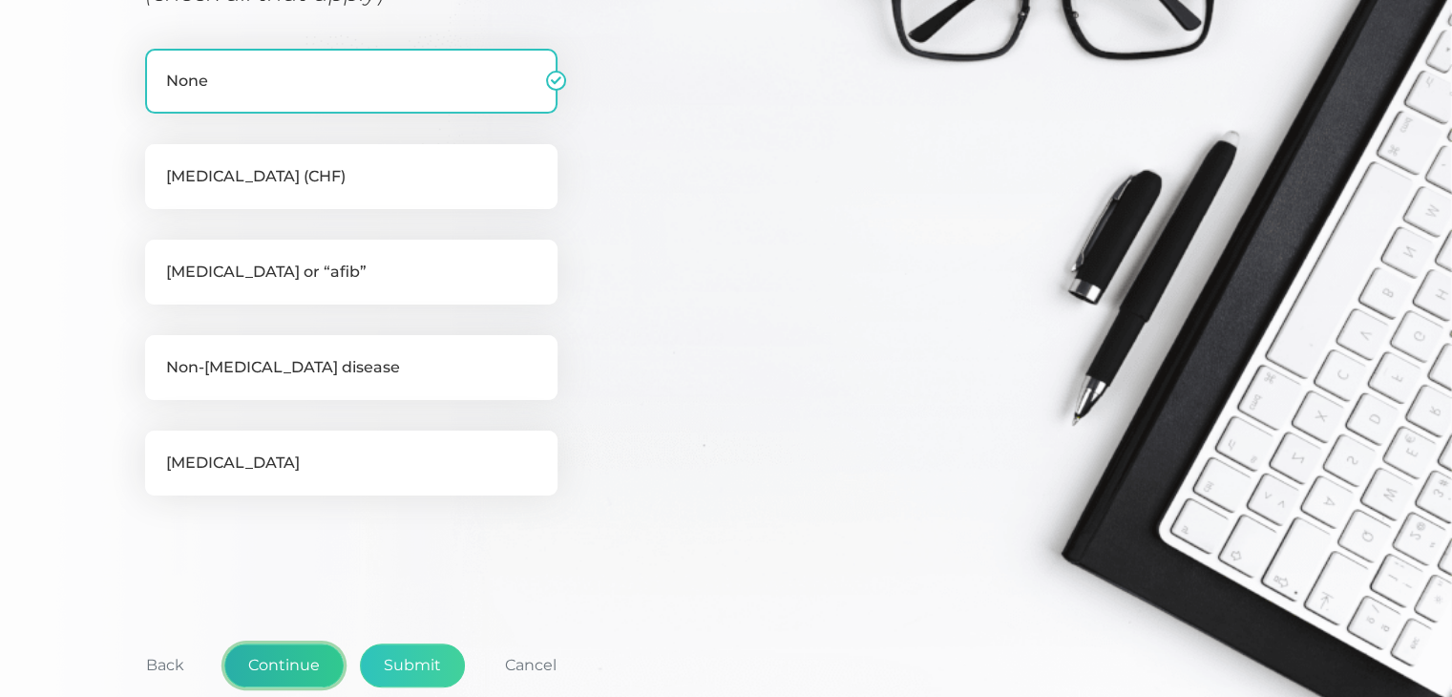
click at [278, 647] on button "Continue" at bounding box center [283, 665] width 119 height 44
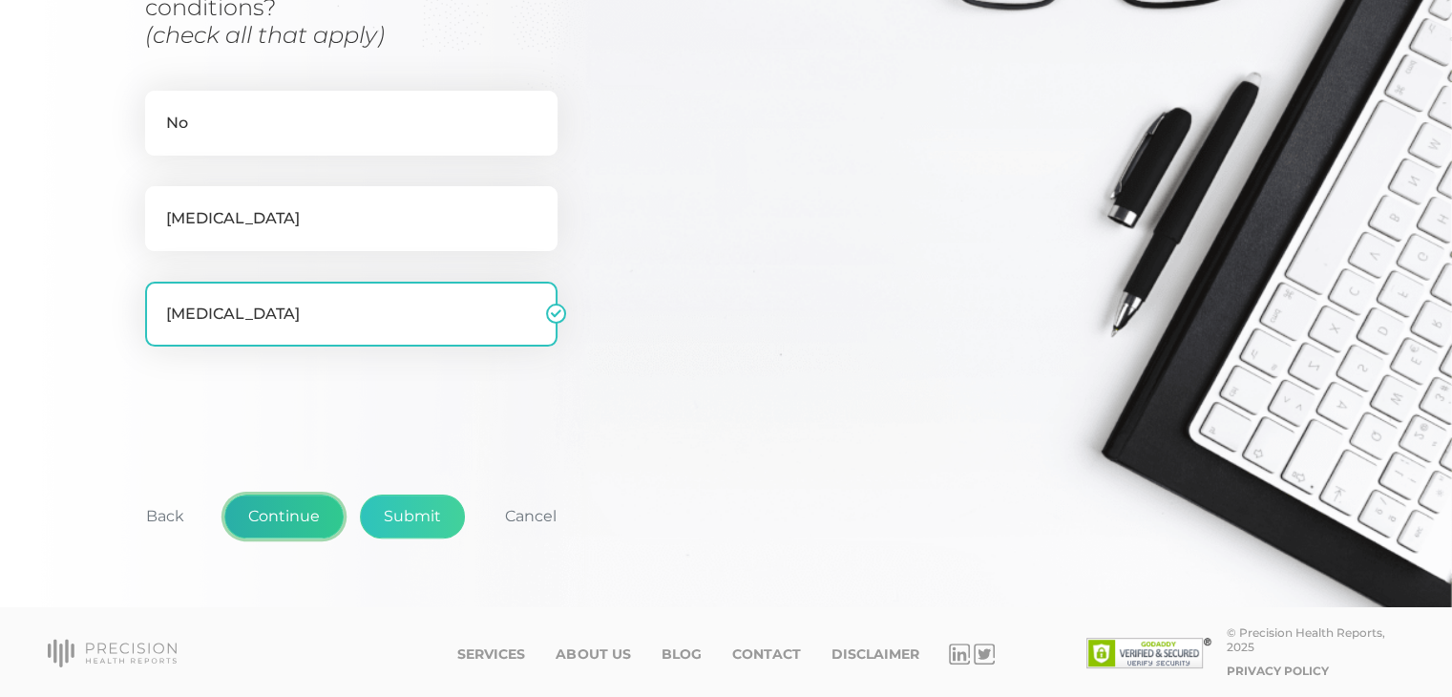
click at [289, 528] on button "Continue" at bounding box center [283, 516] width 119 height 44
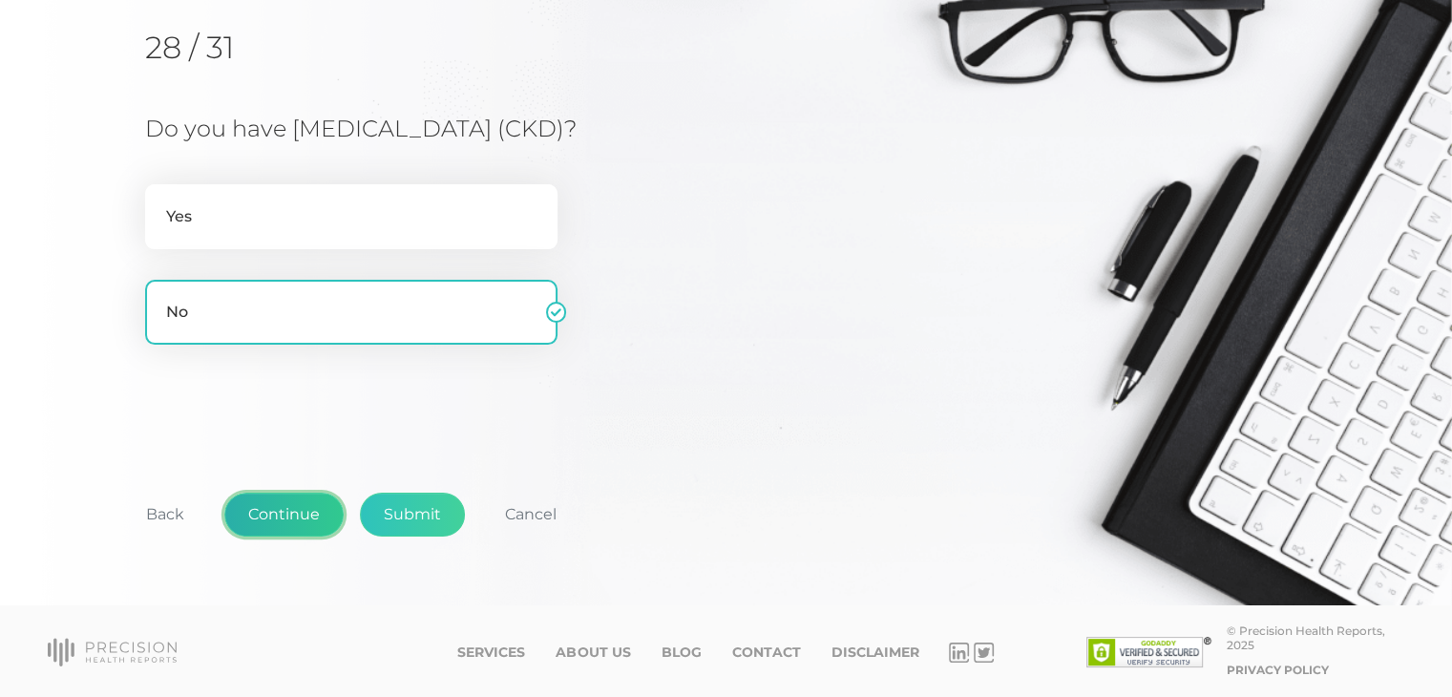
click at [294, 509] on button "Continue" at bounding box center [283, 514] width 119 height 44
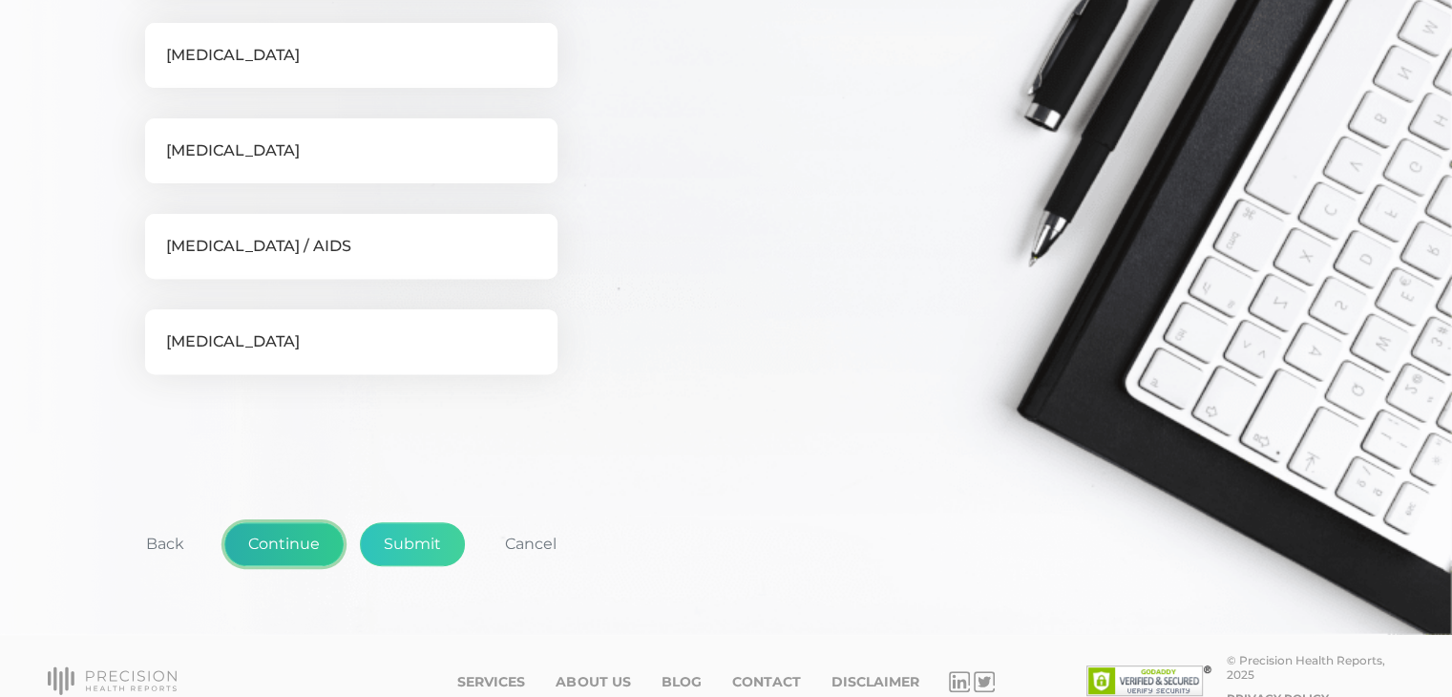
click at [289, 530] on button "Continue" at bounding box center [283, 544] width 119 height 44
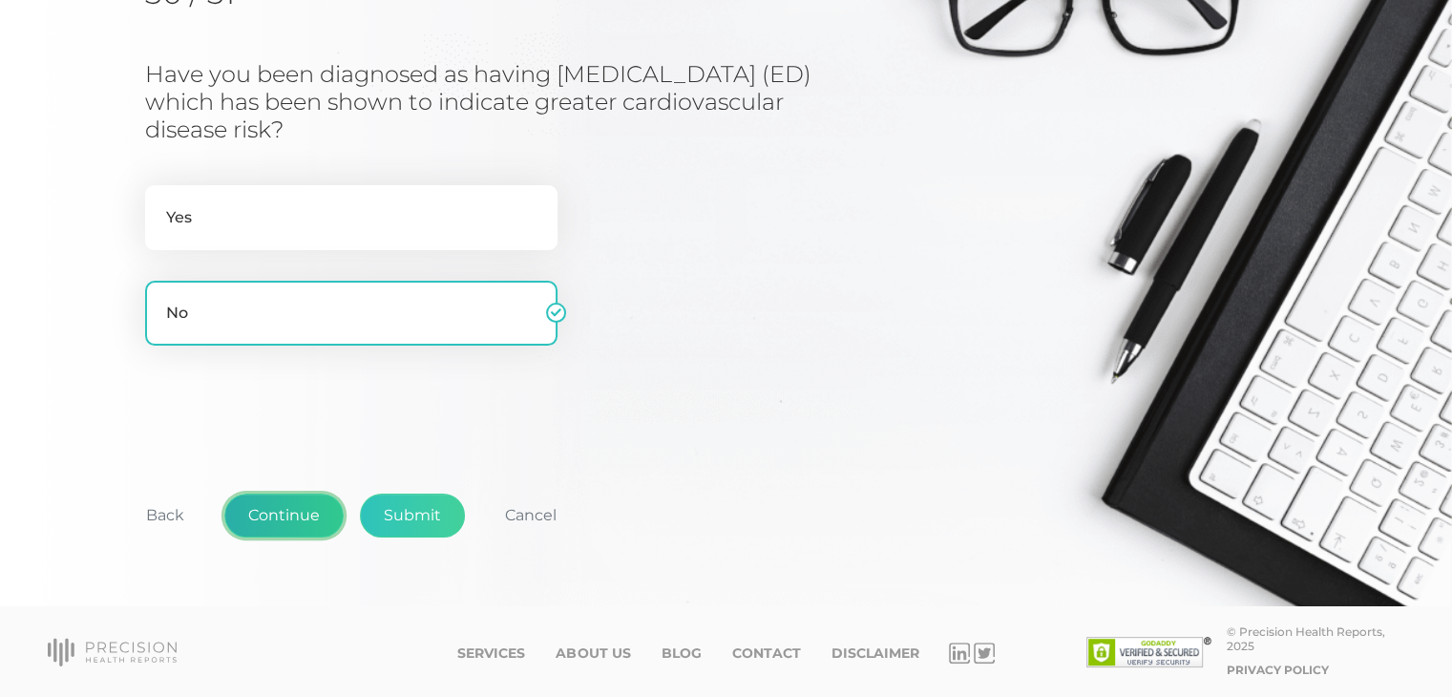
click at [291, 520] on button "Continue" at bounding box center [283, 515] width 119 height 44
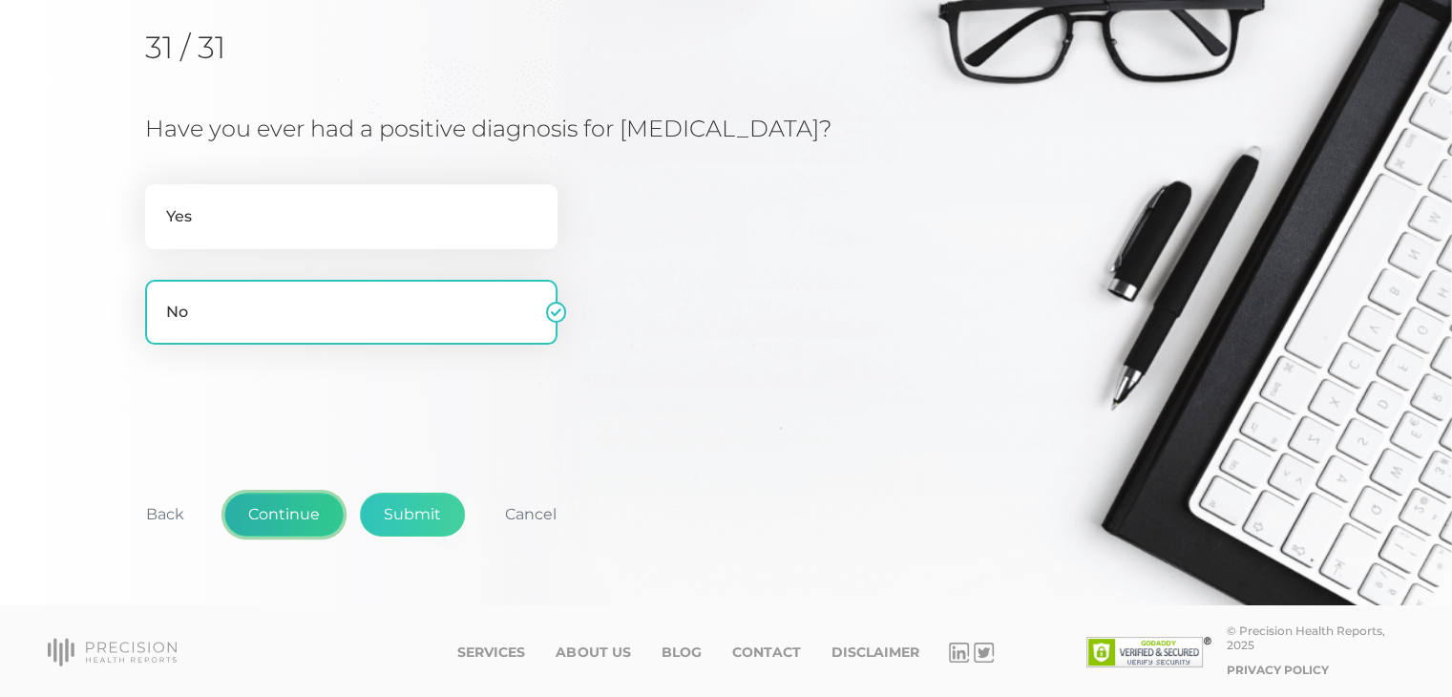
click at [291, 520] on button "Continue" at bounding box center [283, 514] width 119 height 44
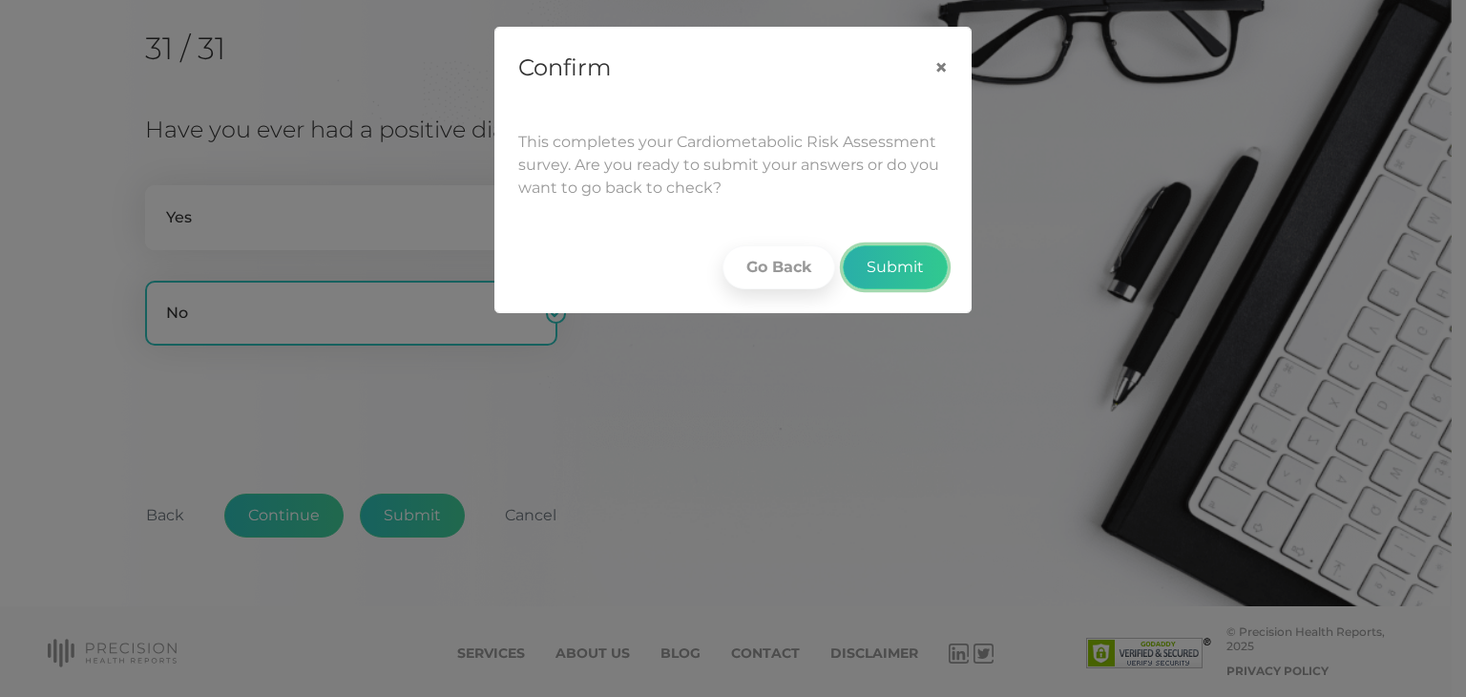
click at [902, 268] on button "Submit" at bounding box center [895, 267] width 105 height 44
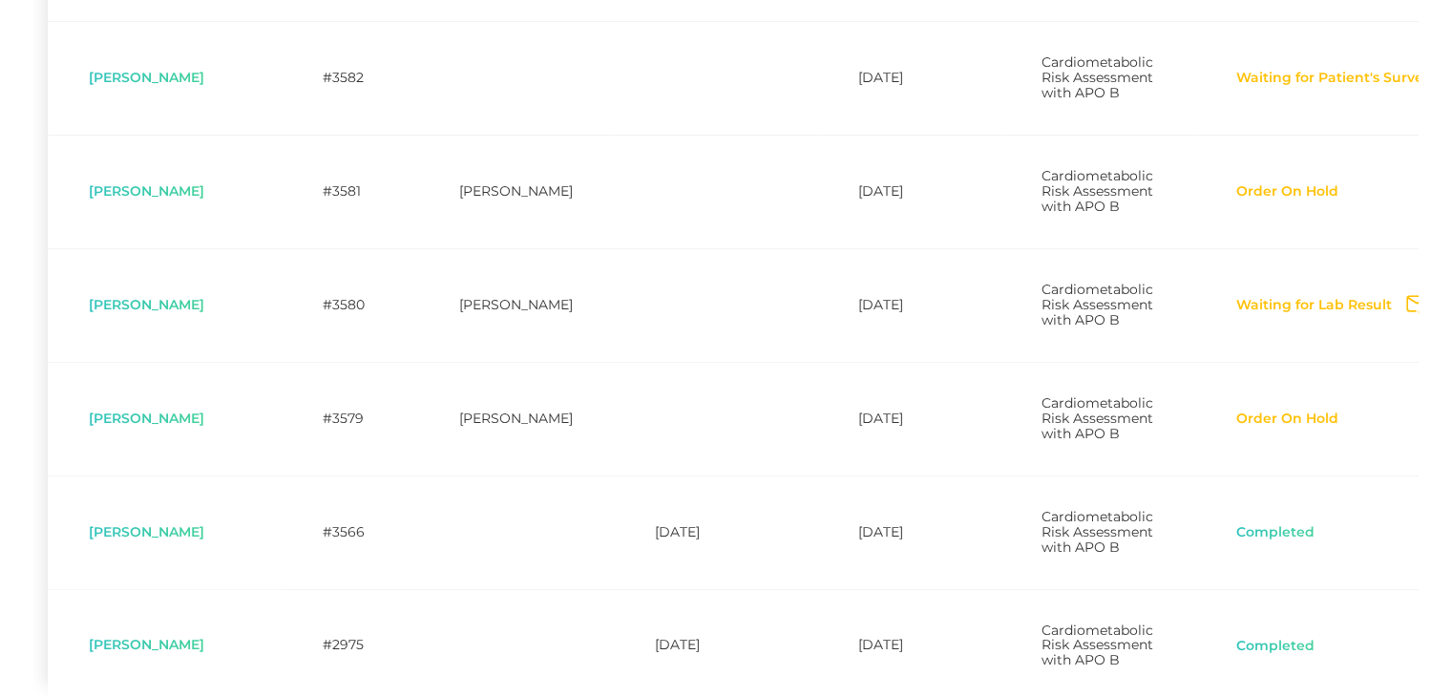
scroll to position [924, 0]
